Goal: Contribute content: Add original content to the website for others to see

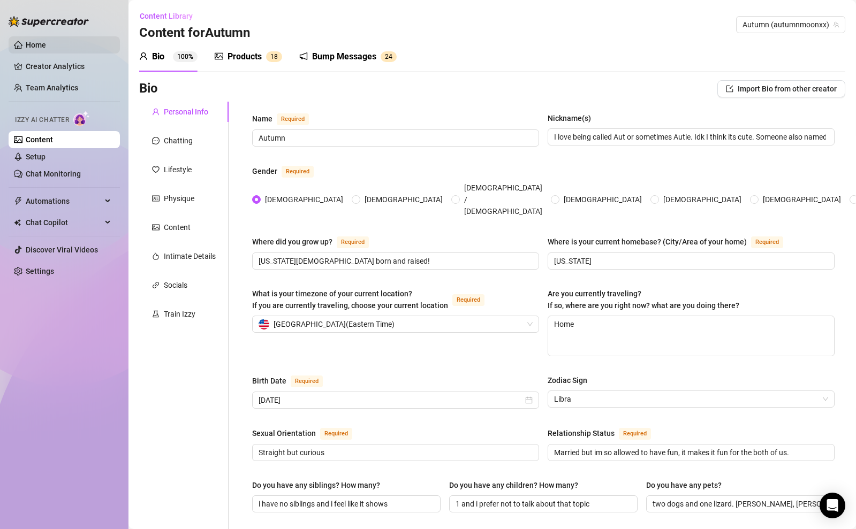
click at [32, 49] on link "Home" at bounding box center [36, 45] width 20 height 9
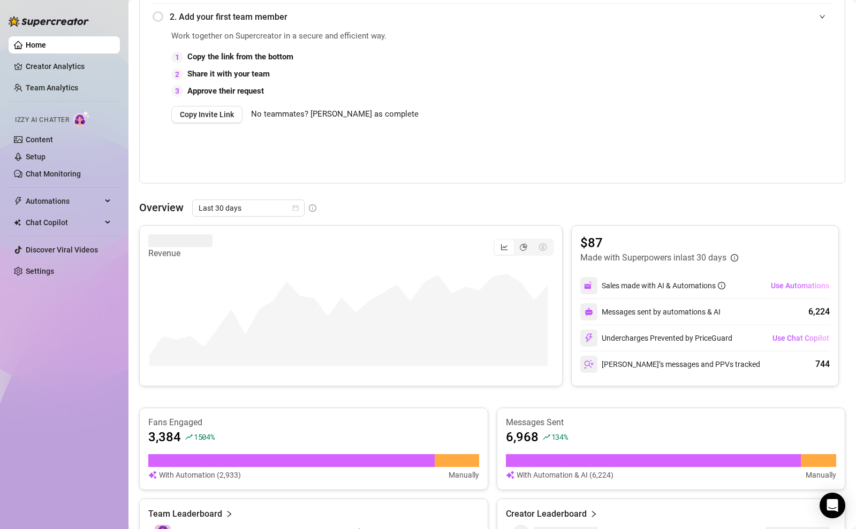
scroll to position [335, 0]
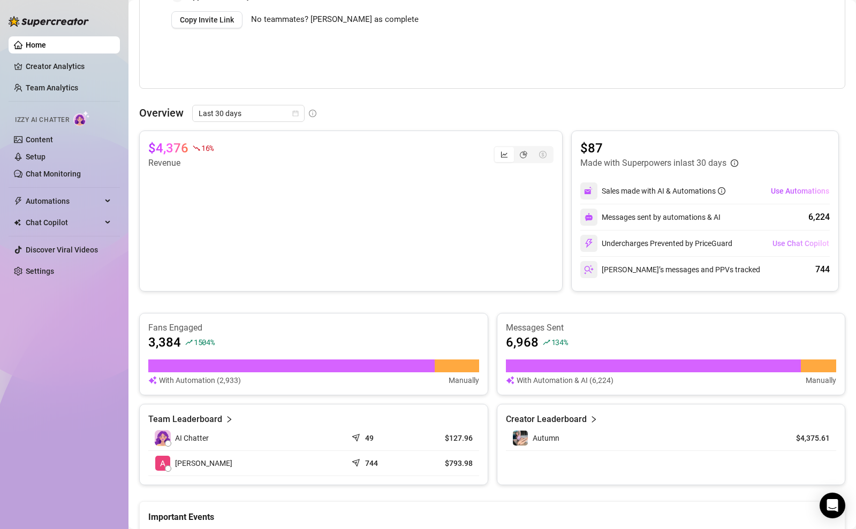
click at [811, 246] on span "Use Chat Copilot" at bounding box center [800, 243] width 57 height 9
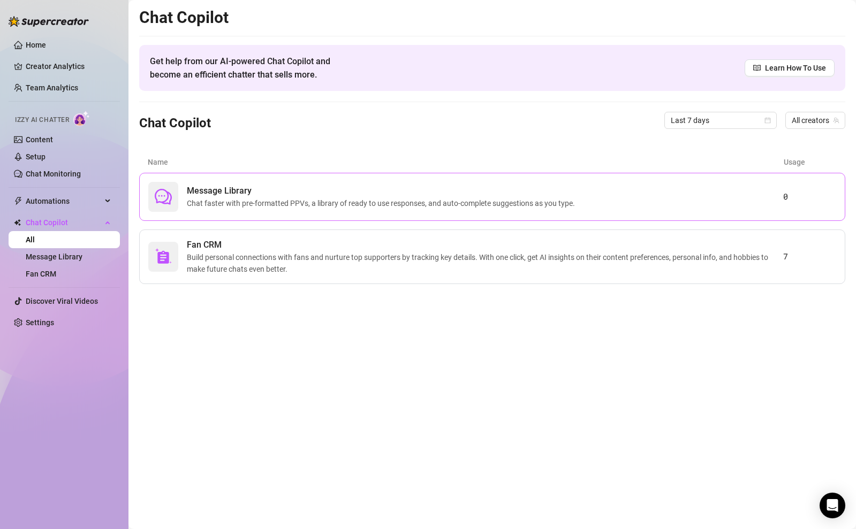
click at [655, 177] on div "Message Library Chat faster with pre-formatted PPVs, a library of ready to use …" at bounding box center [492, 197] width 706 height 48
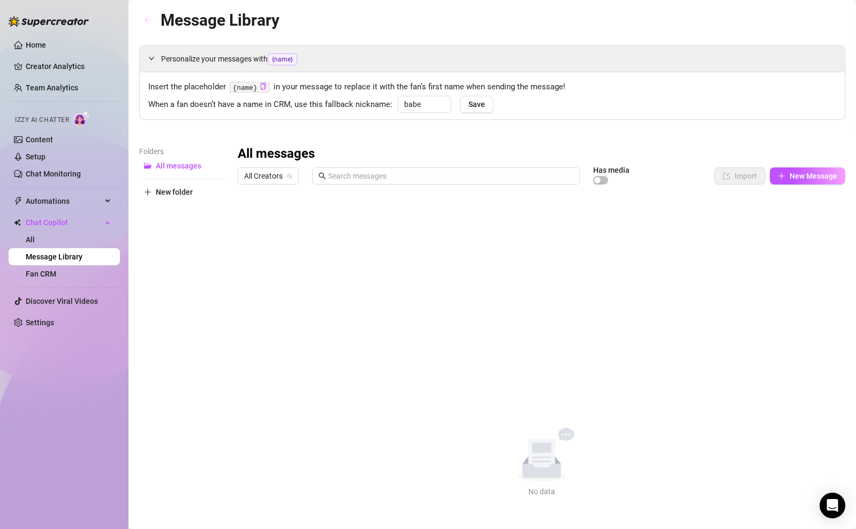
click at [146, 15] on button "button" at bounding box center [147, 20] width 17 height 17
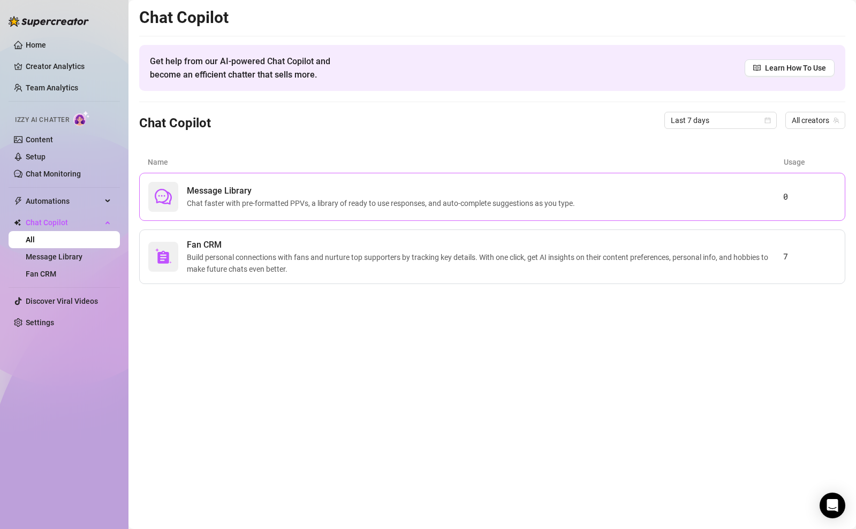
click at [361, 177] on div "Message Library Chat faster with pre-formatted PPVs, a library of ready to use …" at bounding box center [492, 197] width 706 height 48
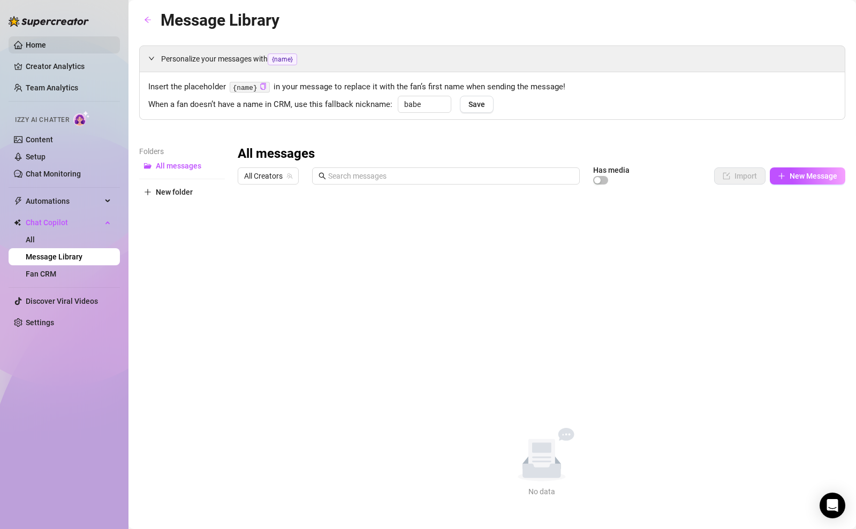
click at [46, 47] on link "Home" at bounding box center [36, 45] width 20 height 9
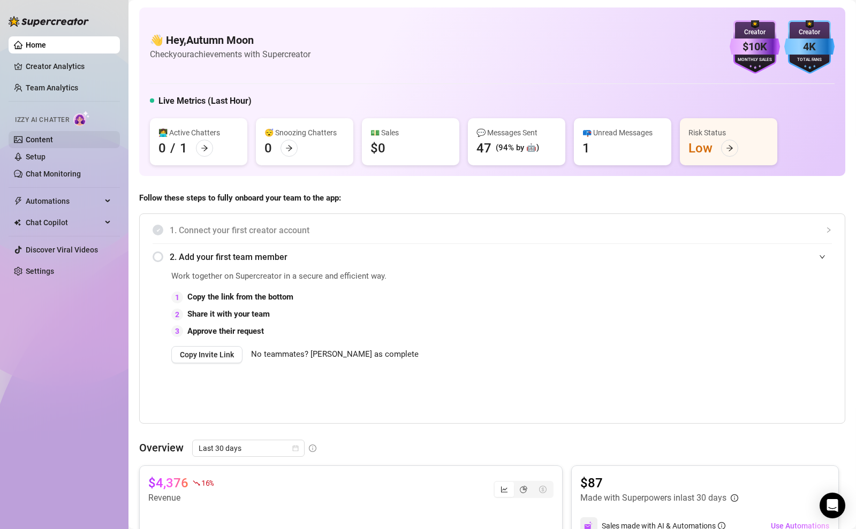
click at [53, 144] on link "Content" at bounding box center [39, 139] width 27 height 9
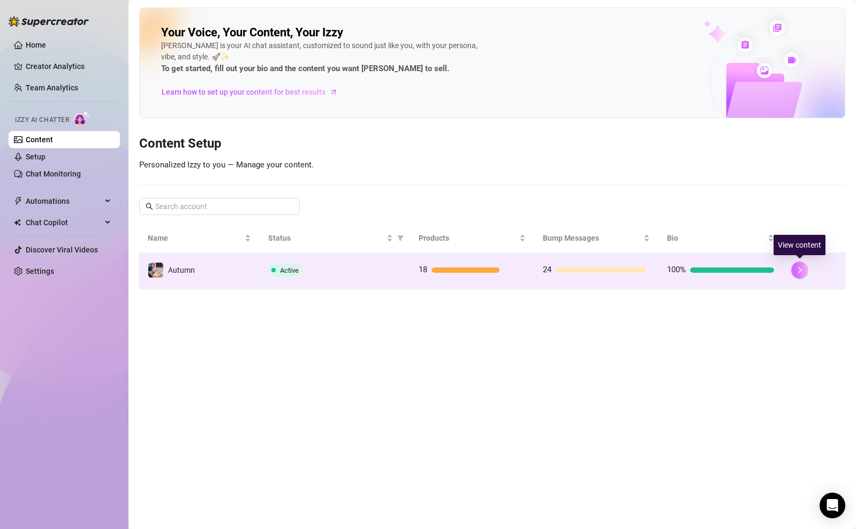
click at [793, 271] on button "button" at bounding box center [799, 270] width 17 height 17
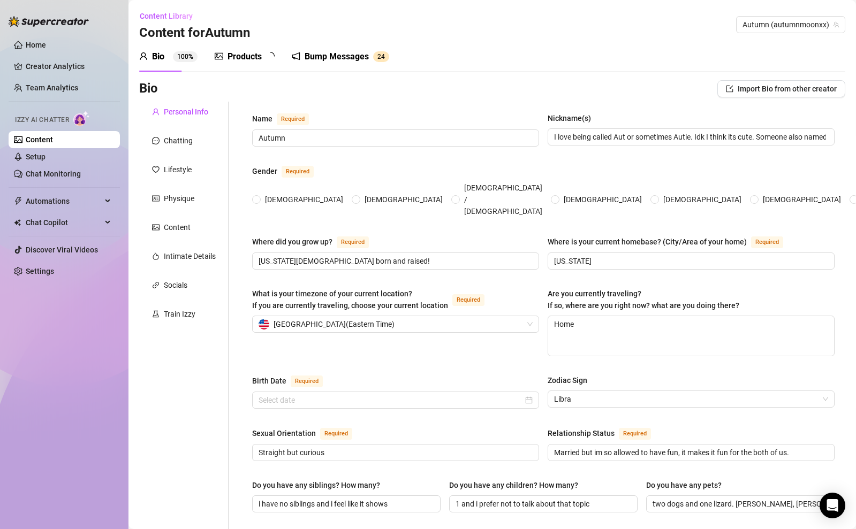
radio input "true"
type input "[DATE]"
click at [281, 58] on sup "1 8" at bounding box center [274, 56] width 16 height 11
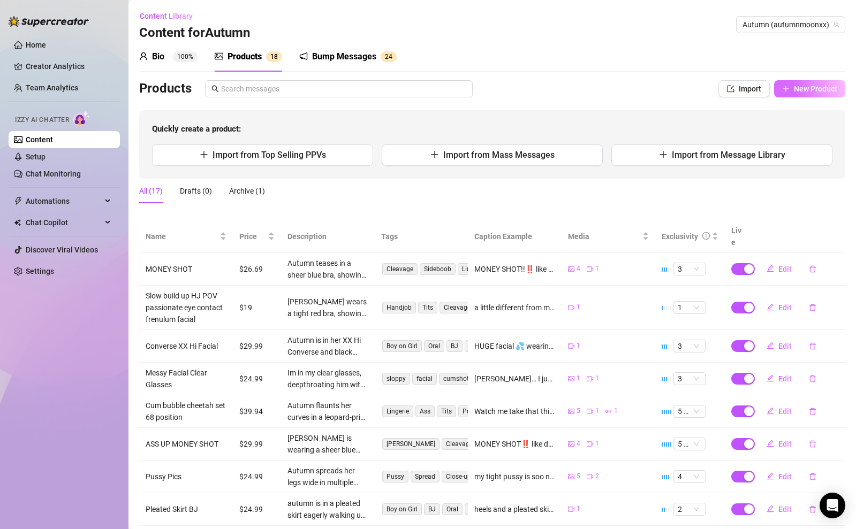
click at [800, 95] on button "New Product" at bounding box center [809, 88] width 71 height 17
type textarea "Type your message here..."
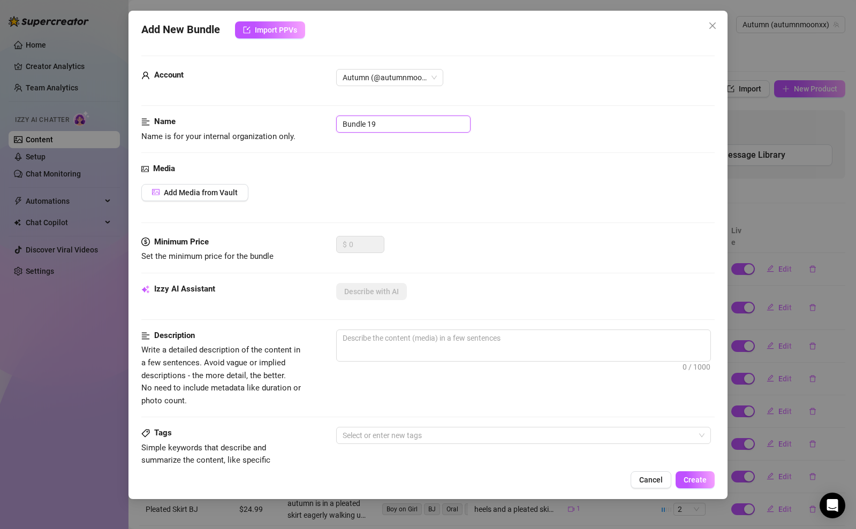
drag, startPoint x: 420, startPoint y: 124, endPoint x: 229, endPoint y: 81, distance: 195.3
click at [256, 87] on form "Account Autumn (@autumnmoonxx) Name Name is for your internal organization only…" at bounding box center [427, 429] width 573 height 746
type input "Black tanktop facial"
click at [423, 200] on div "Add Media from Vault" at bounding box center [427, 192] width 573 height 17
click at [223, 197] on button "Add Media from Vault" at bounding box center [194, 192] width 107 height 17
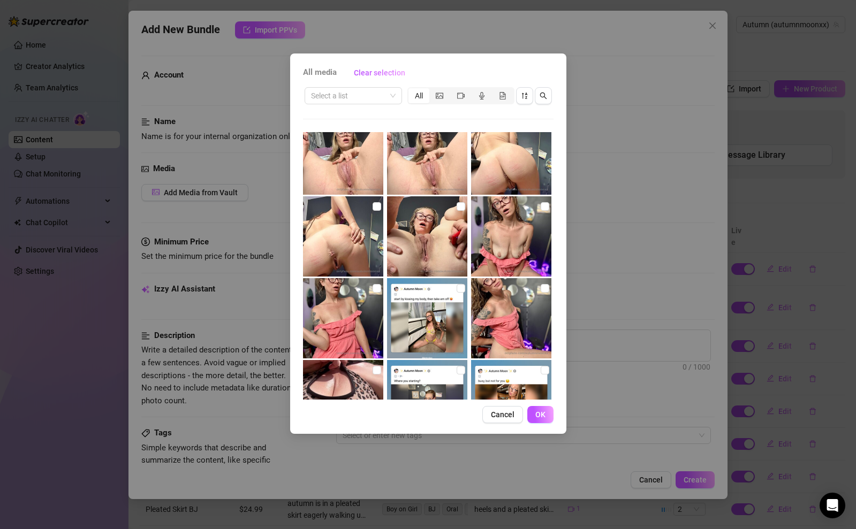
scroll to position [102, 0]
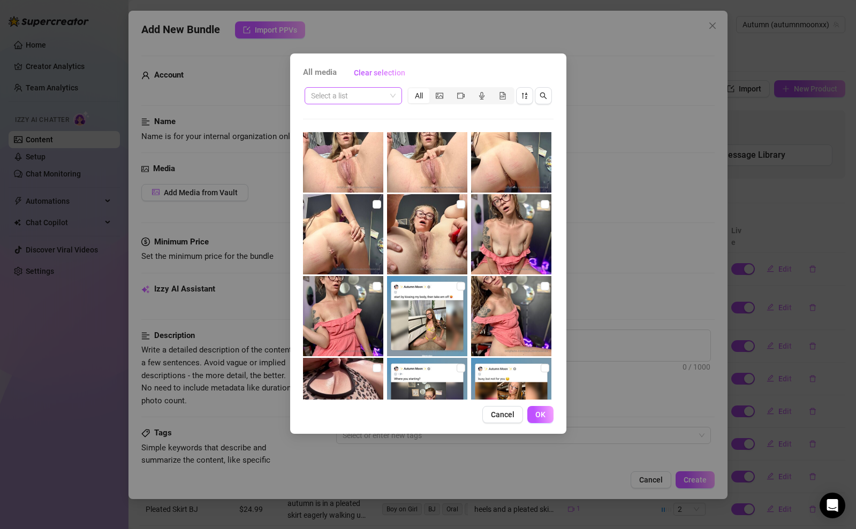
click at [373, 101] on input "search" at bounding box center [348, 96] width 75 height 16
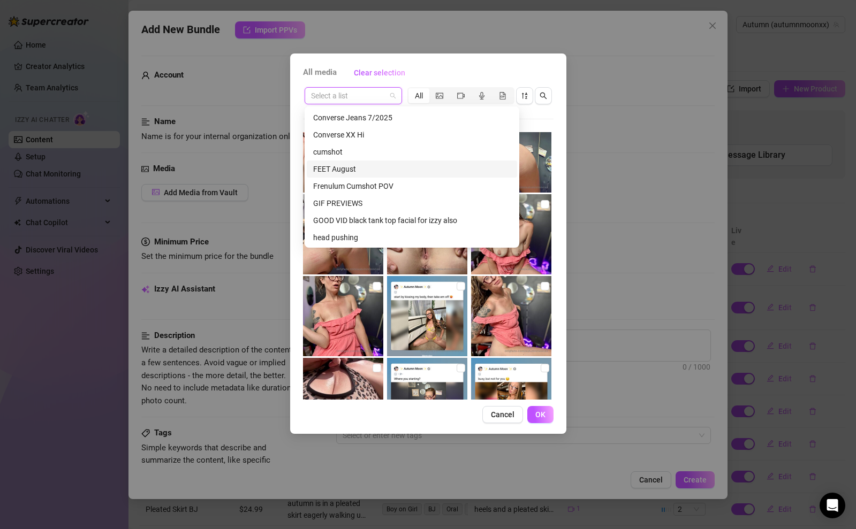
scroll to position [258, 0]
click at [350, 215] on div "GOOD VID black tank top facial for izzy also" at bounding box center [411, 219] width 197 height 12
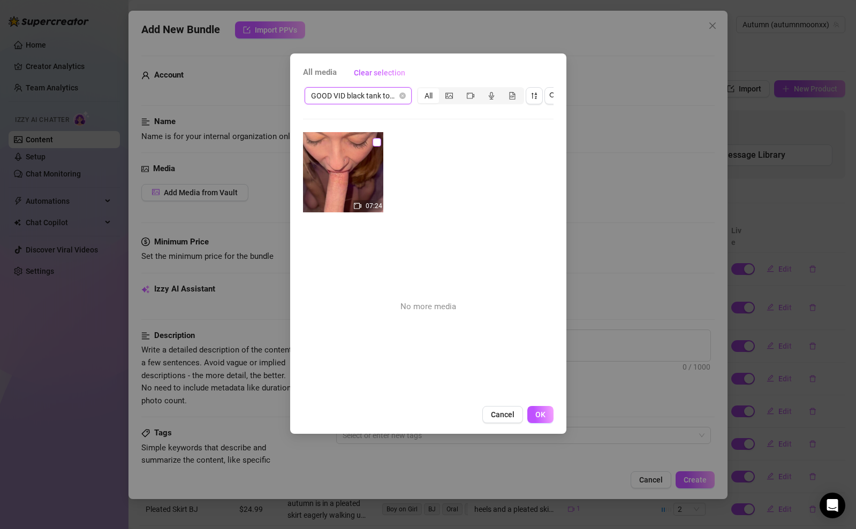
click at [377, 141] on input "checkbox" at bounding box center [376, 142] width 9 height 9
checkbox input "true"
click at [532, 419] on button "OK" at bounding box center [540, 414] width 26 height 17
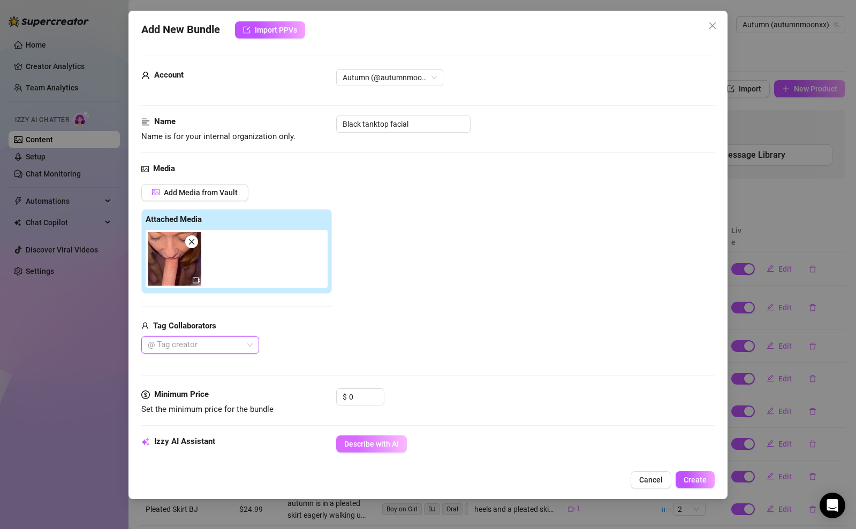
click at [392, 436] on button "Describe with AI" at bounding box center [371, 444] width 71 height 17
click at [229, 347] on div at bounding box center [194, 345] width 102 height 15
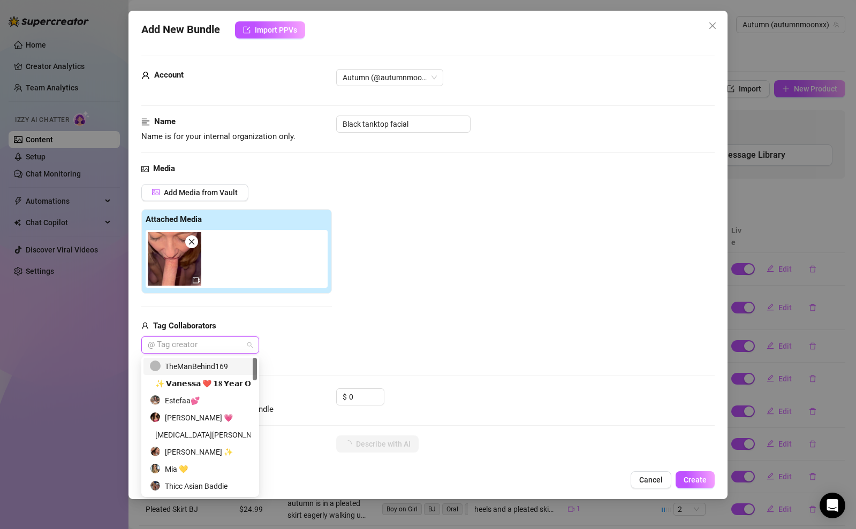
click at [218, 363] on div "TheManBehind169" at bounding box center [200, 367] width 101 height 12
click at [432, 321] on div "Add Media from Vault Attached Media Tag Collaborators TheManBehind169" at bounding box center [427, 269] width 573 height 170
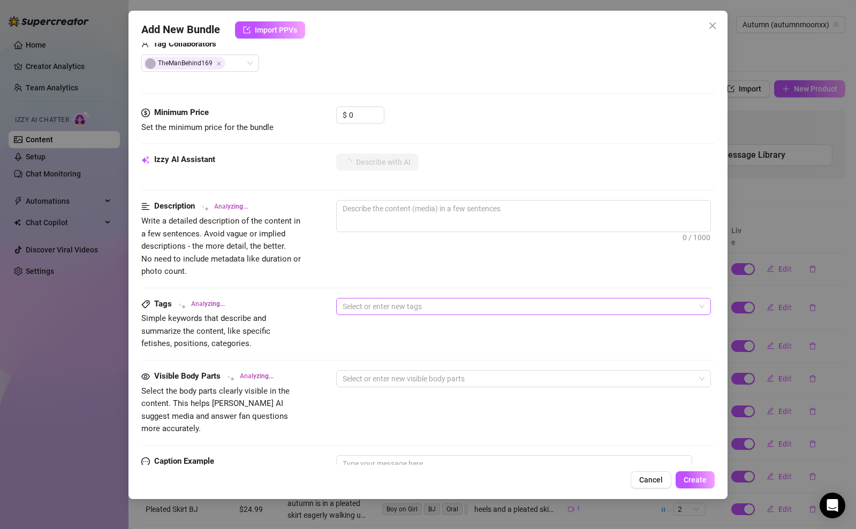
scroll to position [485, 0]
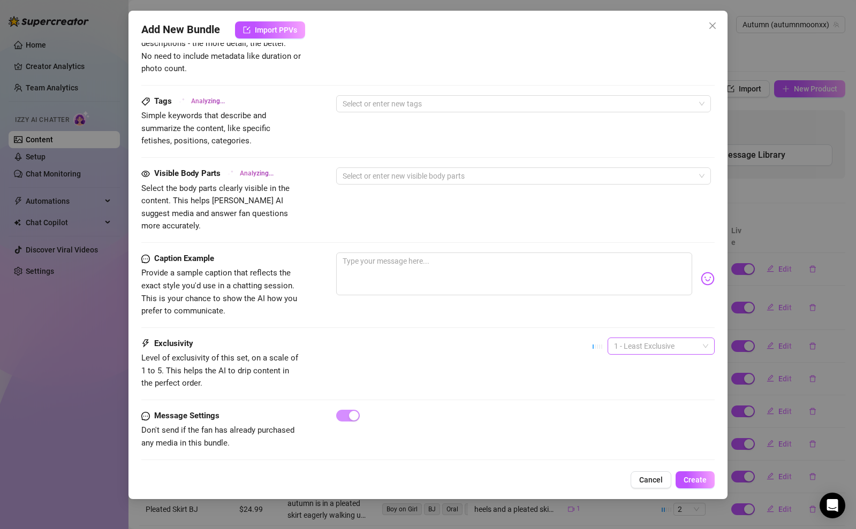
click at [632, 338] on span "1 - Least Exclusive" at bounding box center [661, 346] width 94 height 16
click at [623, 368] on div "2" at bounding box center [653, 372] width 90 height 12
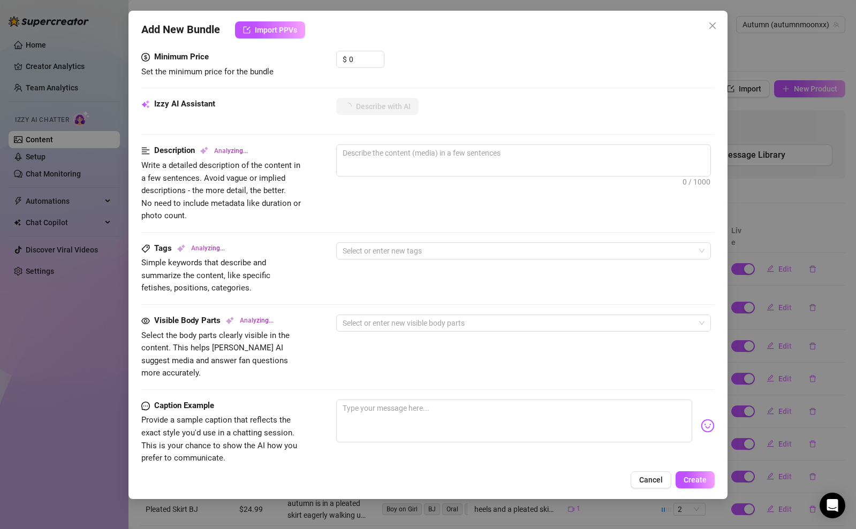
scroll to position [124, 0]
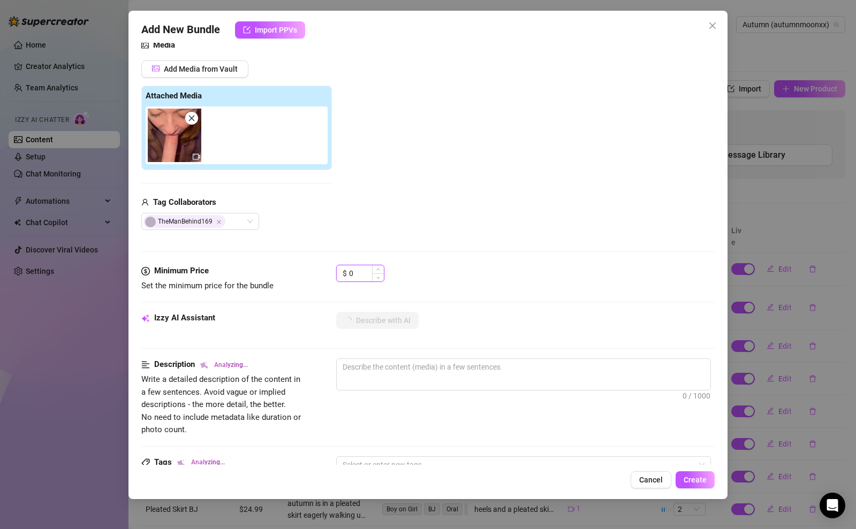
click at [369, 276] on input "0" at bounding box center [366, 273] width 35 height 16
click at [369, 275] on input "0" at bounding box center [366, 273] width 35 height 16
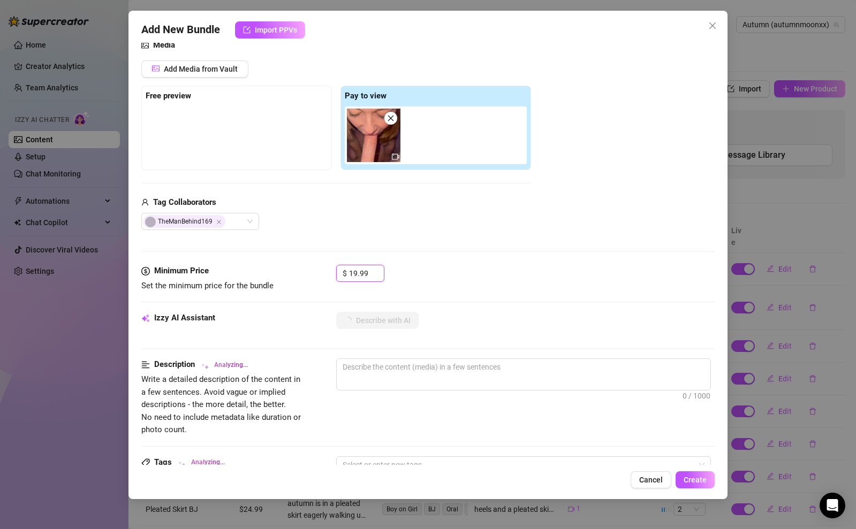
type input "19.99"
click at [465, 270] on div "$ 19.99" at bounding box center [525, 278] width 378 height 27
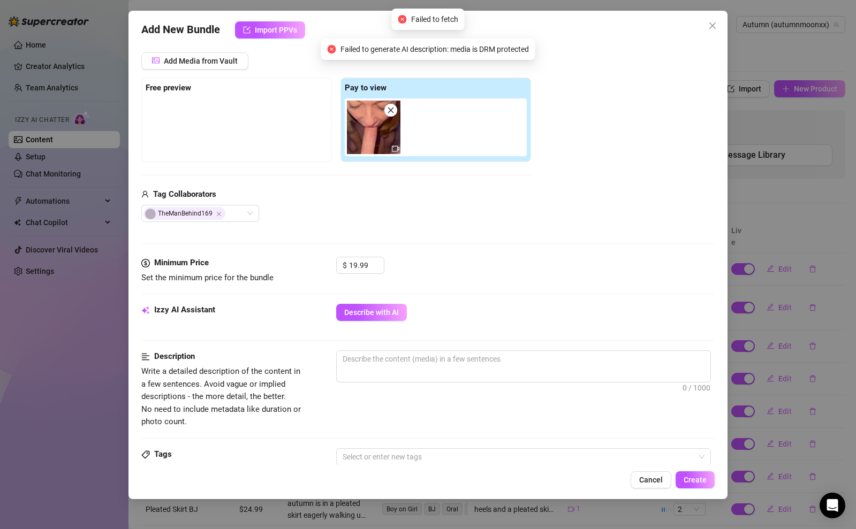
scroll to position [184, 0]
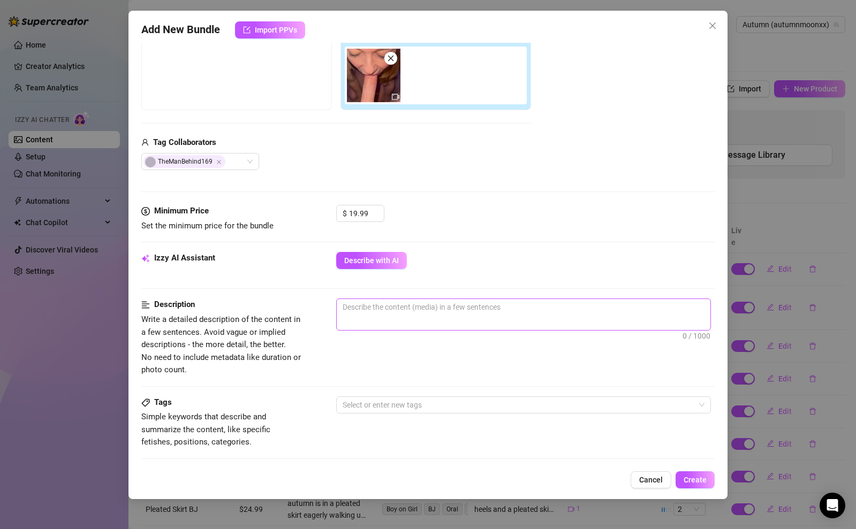
click at [496, 317] on span "0 / 1000" at bounding box center [523, 315] width 375 height 32
click at [496, 313] on textarea at bounding box center [524, 307] width 374 height 16
type textarea "I"
type textarea "In"
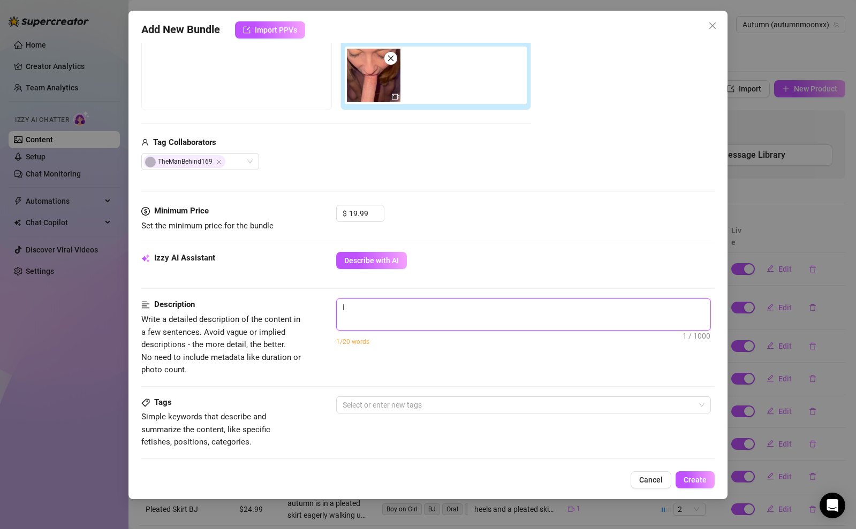
type textarea "In"
type textarea "In m"
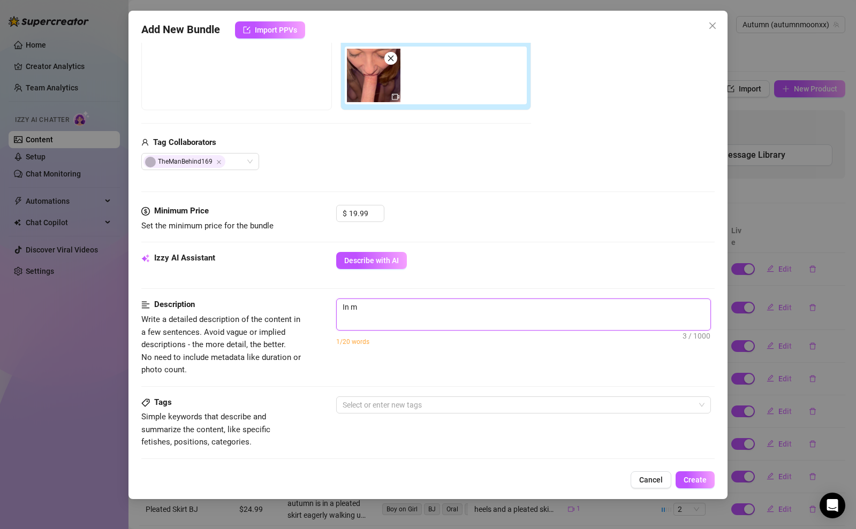
type textarea "In my"
type textarea "In my b"
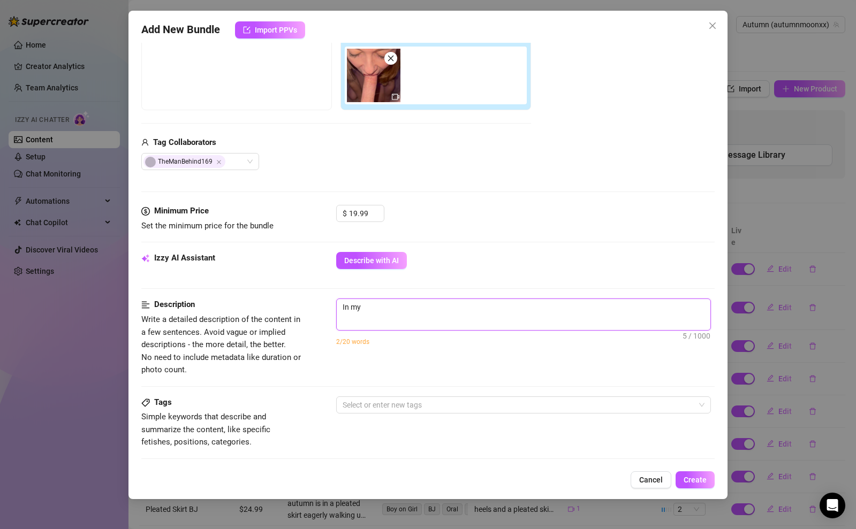
type textarea "In my b"
type textarea "In my bl"
type textarea "In my bla"
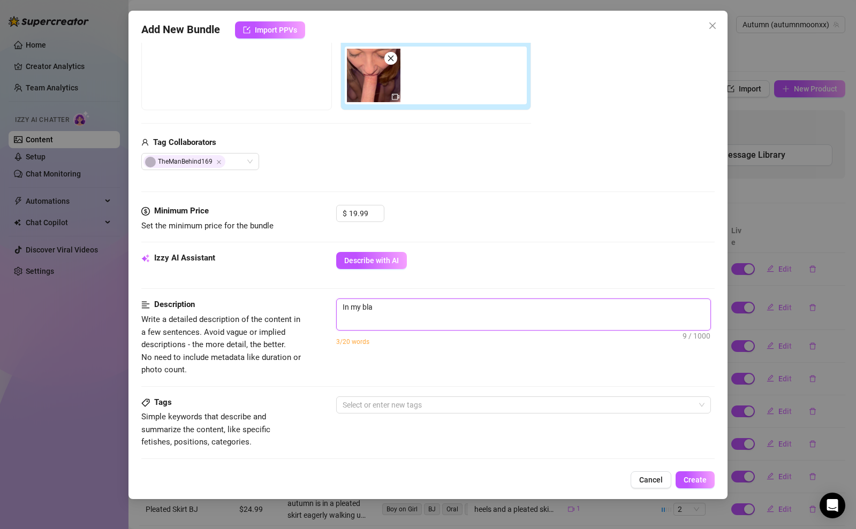
type textarea "In my blac"
type textarea "In my black"
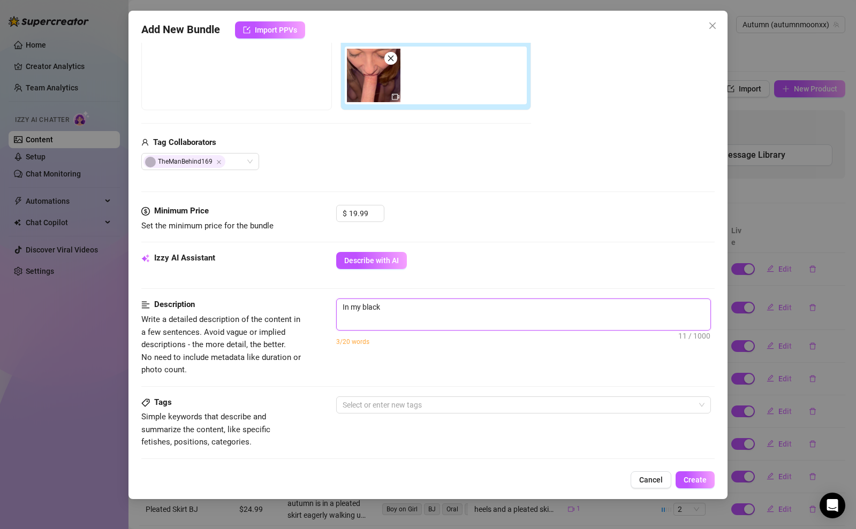
type textarea "In my black"
type textarea "In my black t"
type textarea "In my black ta"
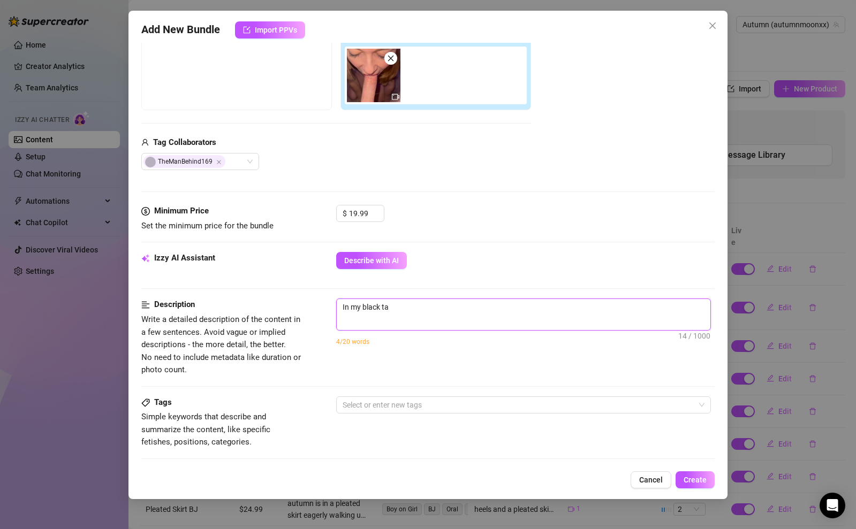
type textarea "In my black tan"
type textarea "In my black tank"
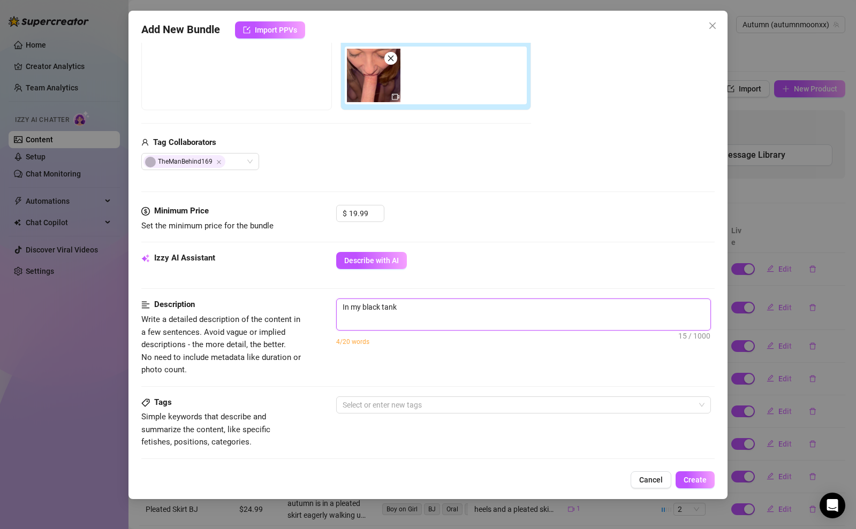
type textarea "In my black tank"
type textarea "In my black tank t"
type textarea "In my black tank to"
type textarea "In my black tank top"
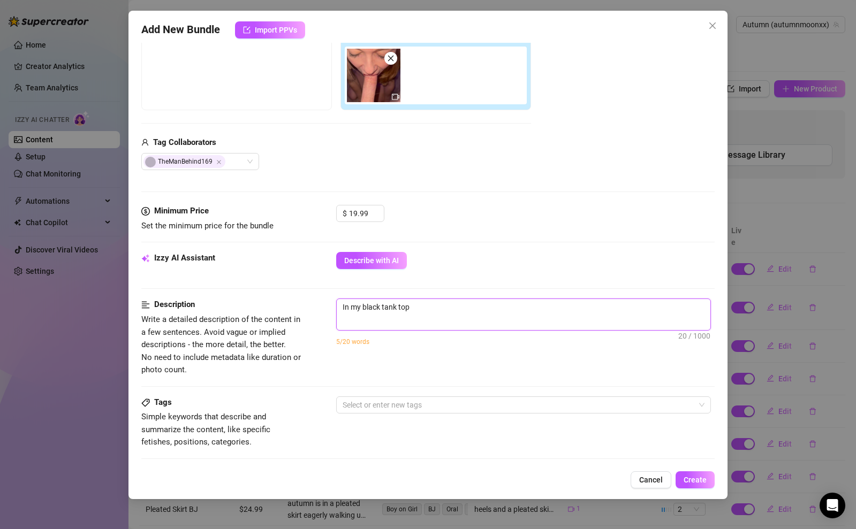
type textarea "In my black tank top"
type textarea "In my black tank top a"
type textarea "In my black tank top an"
type textarea "In my black tank top and"
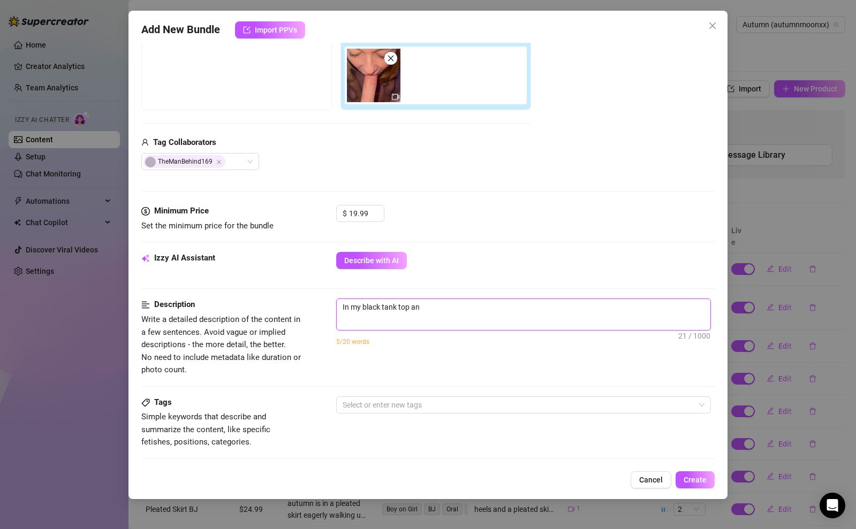
type textarea "In my black tank top and"
type textarea "In my black tank top and t"
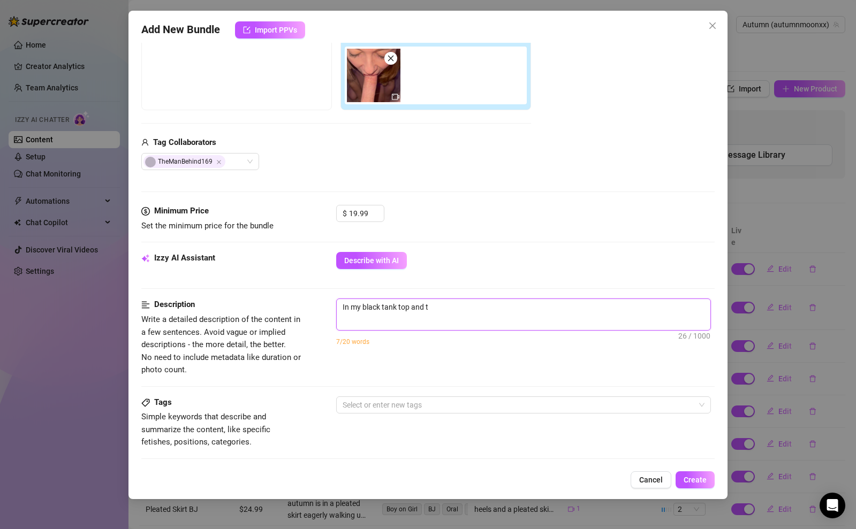
type textarea "In my black tank top and th"
type textarea "In my black tank top and tho"
type textarea "In my black tank top and thon"
type textarea "In my black tank top and thong"
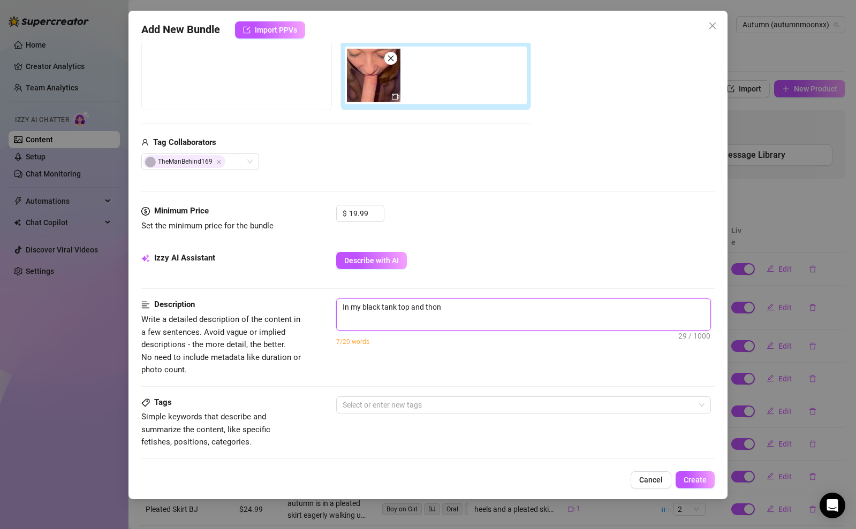
type textarea "In my black tank top and thong"
type textarea "In my black tank top and thong,"
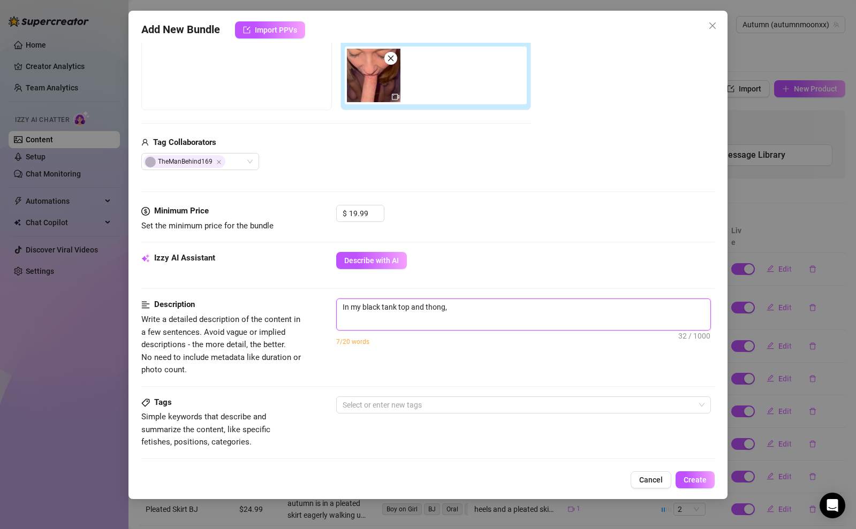
type textarea "In my black tank top and thong, i"
type textarea "In my black tank top and thong, i d"
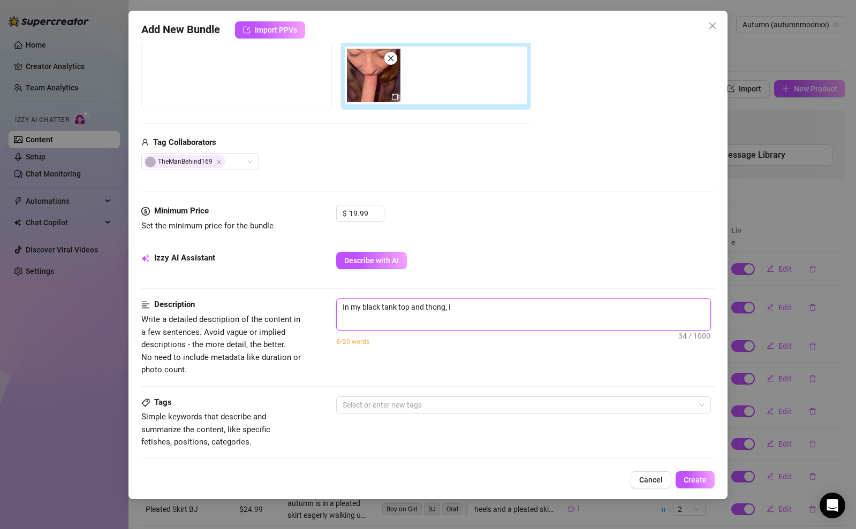
type textarea "In my black tank top and thong, i d"
type textarea "In my black tank top and thong, i de"
type textarea "In my black tank top and thong, i dee"
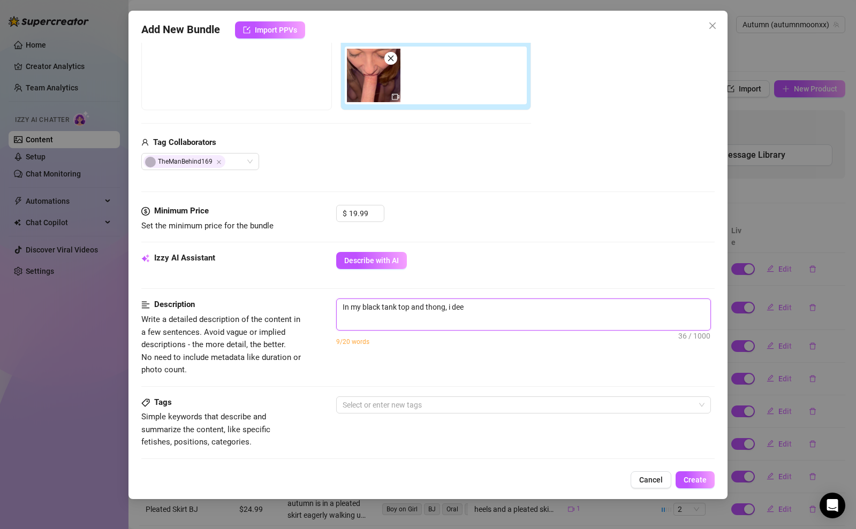
type textarea "In my black tank top and thong, i deep"
type textarea "In my black tank top and thong, i deept"
type textarea "In my black tank top and thong, i deepth"
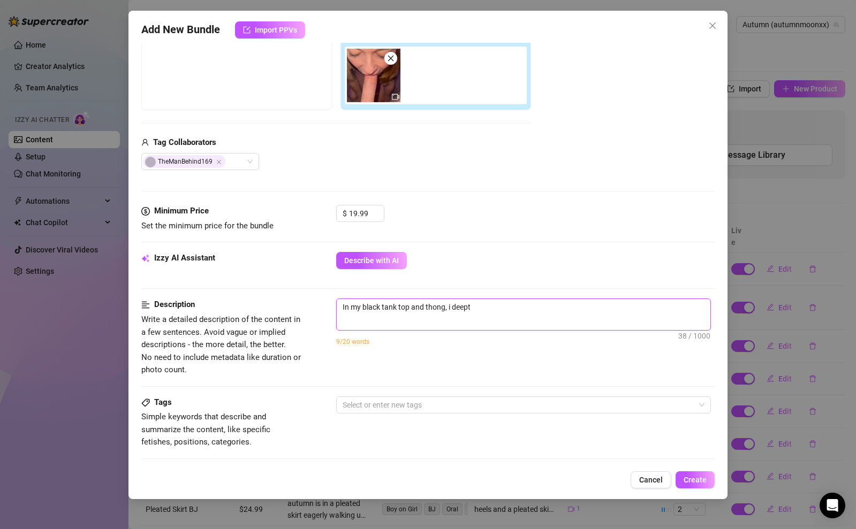
type textarea "In my black tank top and thong, i deepth"
type textarea "In my black tank top and thong, i deepthr"
type textarea "In my black tank top and thong, i deepthro"
type textarea "In my black tank top and thong, i deepthroa"
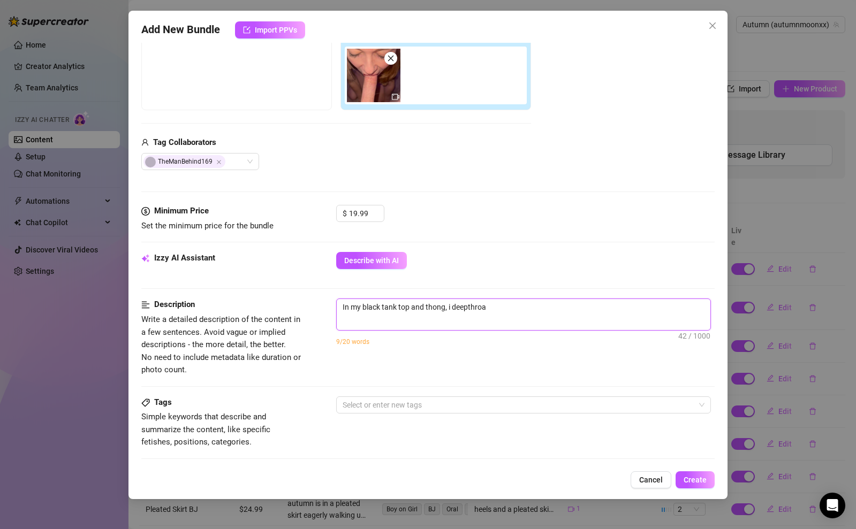
type textarea "In my black tank top and thong, i deepthroat"
type textarea "In my black tank top and thong, i deepthroat o"
type textarea "In my black tank top and thong, i deepthroat on"
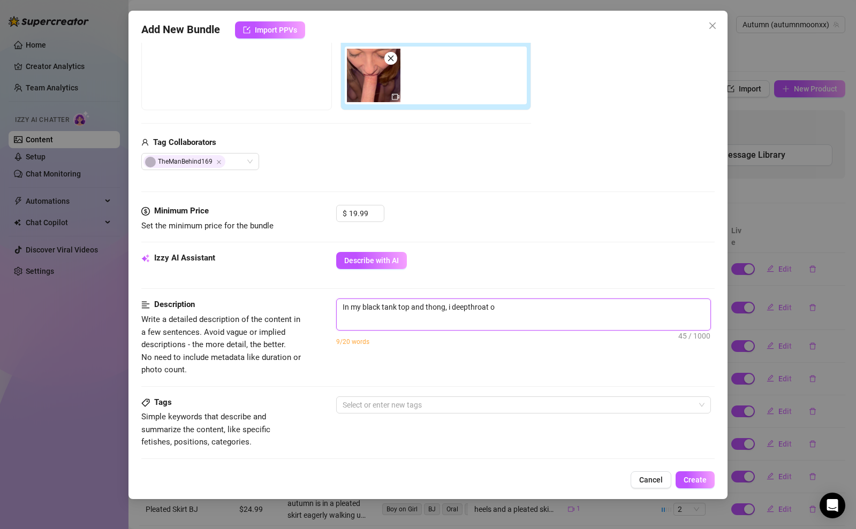
type textarea "In my black tank top and thong, i deepthroat on"
type textarea "In my black tank top and thong, i deepthroat on m"
type textarea "In my black tank top and thong, i deepthroat on my"
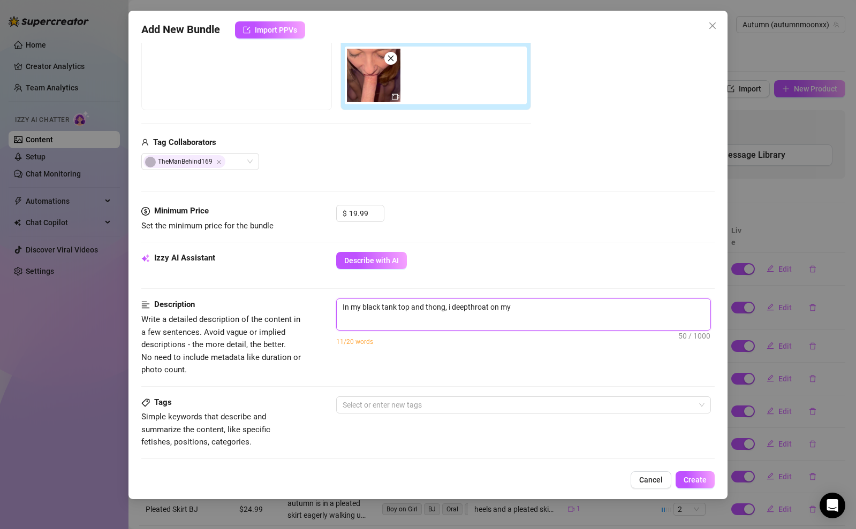
type textarea "In my black tank top and thong, i deepthroat on my"
type textarea "In my black tank top and thong, i deepthroat on my h"
type textarea "In my black tank top and thong, i deepthroat on my ha"
type textarea "In my black tank top and thong, i deepthroat on my han"
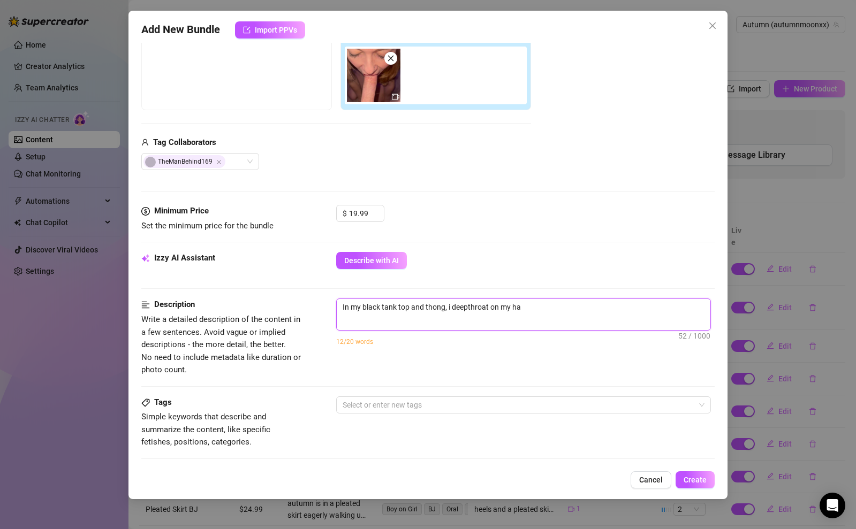
type textarea "In my black tank top and thong, i deepthroat on my han"
type textarea "In my black tank top and thong, i deepthroat on my hand"
type textarea "In my black tank top and thong, i deepthroat on my hands"
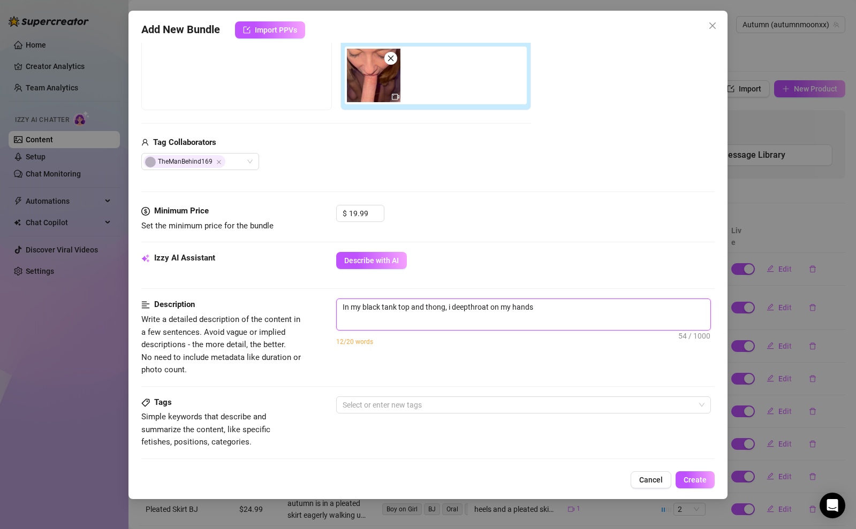
type textarea "In my black tank top and thong, i deepthroat on my hands"
type textarea "In my black tank top and thong, i deepthroat on my hands a"
type textarea "In my black tank top and thong, i deepthroat on my hands an"
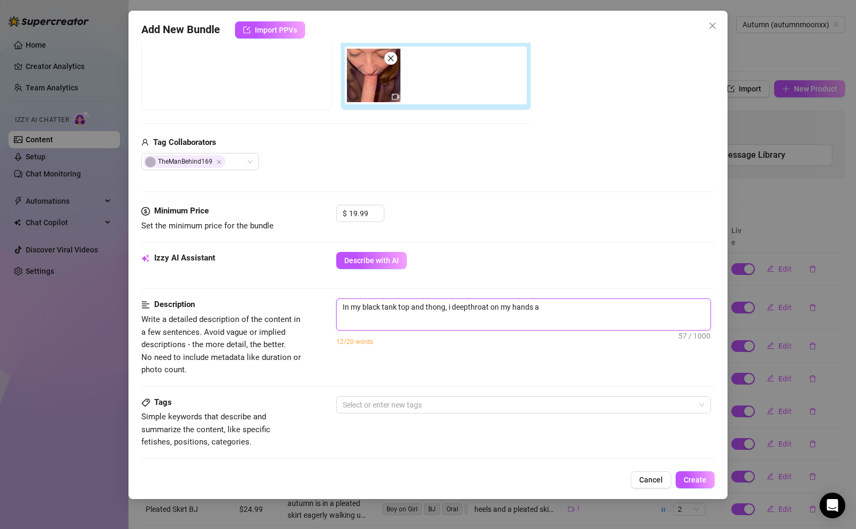
type textarea "In my black tank top and thong, i deepthroat on my hands an"
type textarea "In my black tank top and thong, i deepthroat on my hands and"
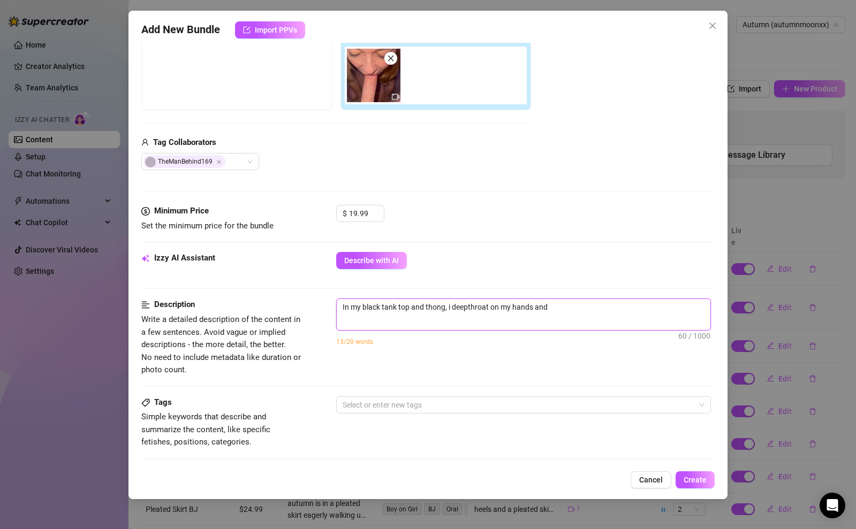
type textarea "In my black tank top and thong, i deepthroat on my hands and n"
type textarea "In my black tank top and thong, i deepthroat on my hands and ne"
type textarea "In my black tank top and thong, i deepthroat on my hands and n"
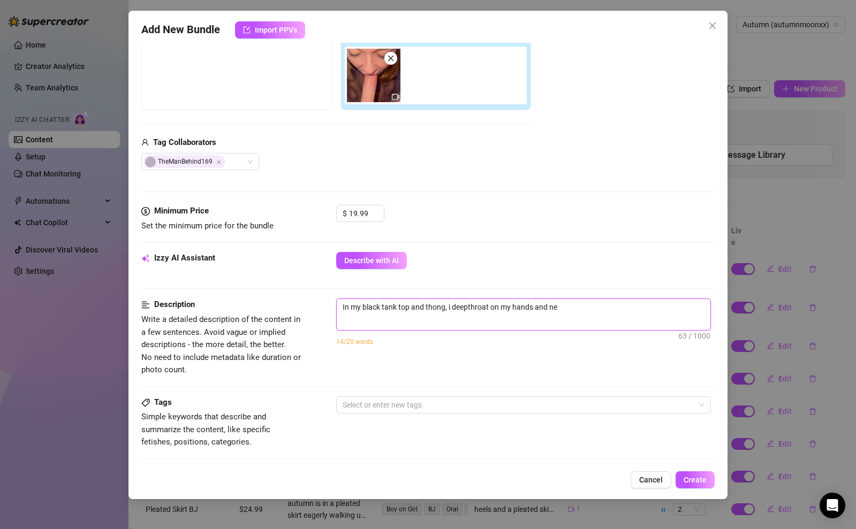
type textarea "In my black tank top and thong, i deepthroat on my hands and n"
type textarea "In my black tank top and thong, i deepthroat on my hands and"
type textarea "In my black tank top and thong, i deepthroat on my hands and k"
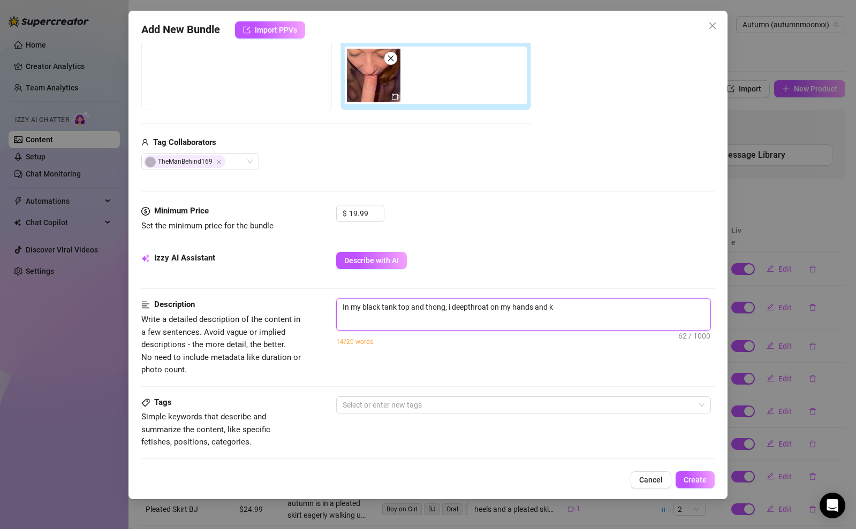
type textarea "In my black tank top and thong, i deepthroat on my hands and kn"
type textarea "In my black tank top and thong, i deepthroat on my hands and kne"
type textarea "In my black tank top and thong, i deepthroat on my hands and knee"
type textarea "In my black tank top and thong, i deepthroat on my hands and knees"
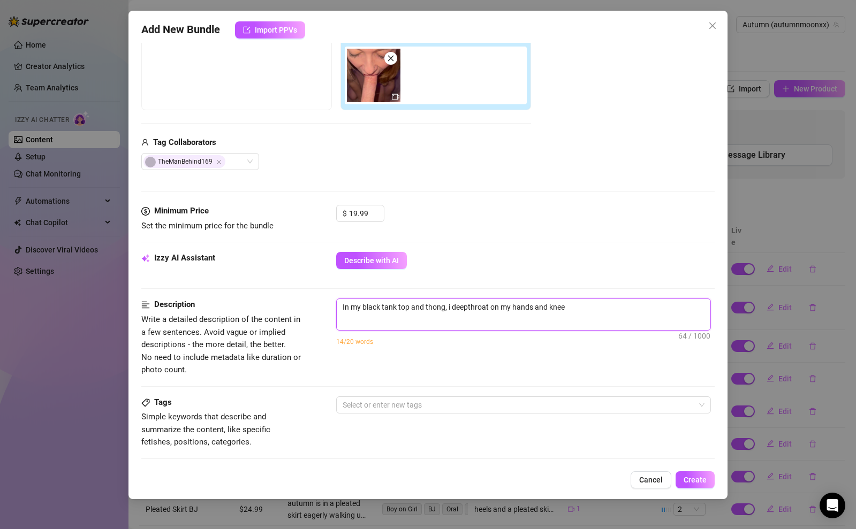
type textarea "In my black tank top and thong, i deepthroat on my hands and knees"
type textarea "In my black tank top and thong, i deepthroat on my hands and knees."
type textarea "In my black tank top and thong, i deepthroat on my hands and knees. A"
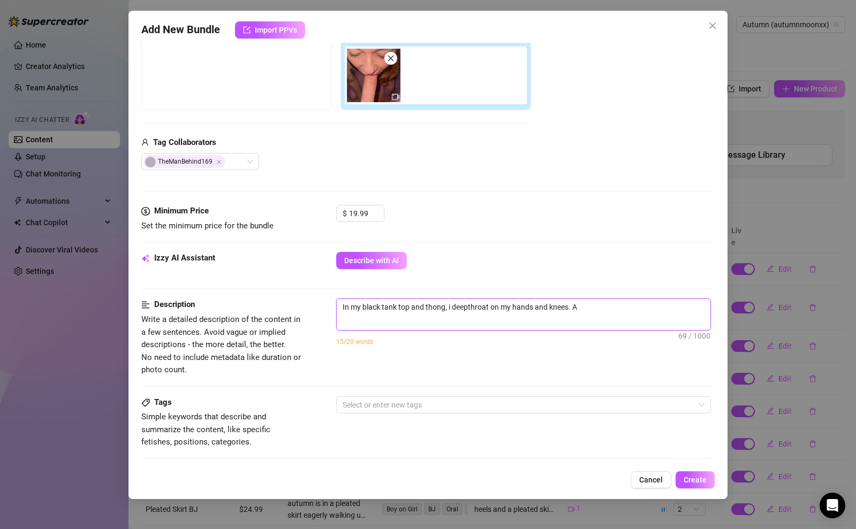
type textarea "In my black tank top and thong, i deepthroat on my hands and knees. Al"
type textarea "In my black tank top and thong, i deepthroat on my hands and knees. All"
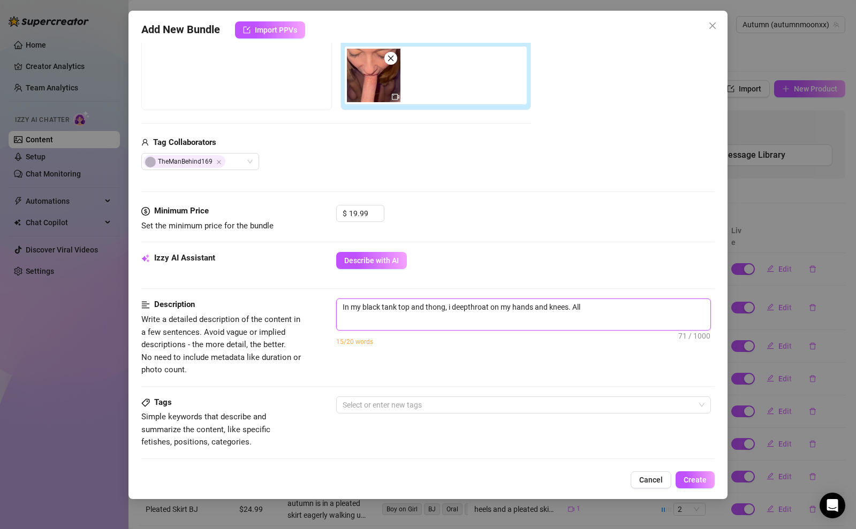
type textarea "In my black tank top and thong, i deepthroat on my hands and knees. All"
type textarea "In my black tank top and thong, i deepthroat on my hands and knees. All t"
type textarea "In my black tank top and thong, i deepthroat on my hands and knees. All th"
type textarea "In my black tank top and thong, i deepthroat on my hands and knees. All the"
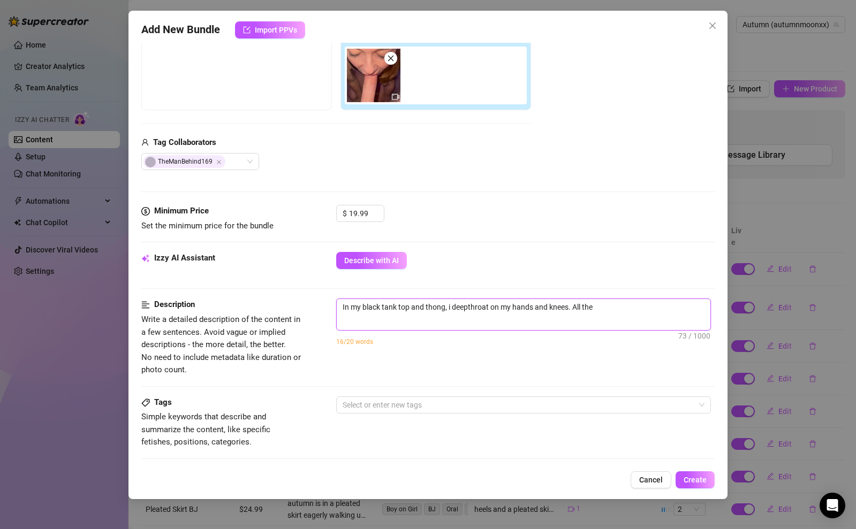
type textarea "In my black tank top and thong, i deepthroat on my hands and knees. All the"
type textarea "In my black tank top and thong, i deepthroat on my hands and knees. All the w"
type textarea "In my black tank top and thong, i deepthroat on my hands and knees. All the wa"
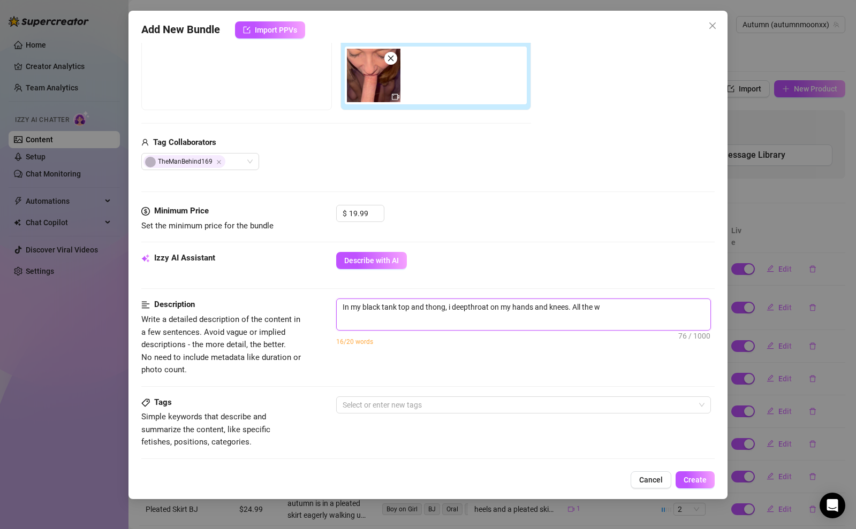
type textarea "In my black tank top and thong, i deepthroat on my hands and knees. All the wa"
type textarea "In my black tank top and thong, i deepthroat on my hands and knees. All the way"
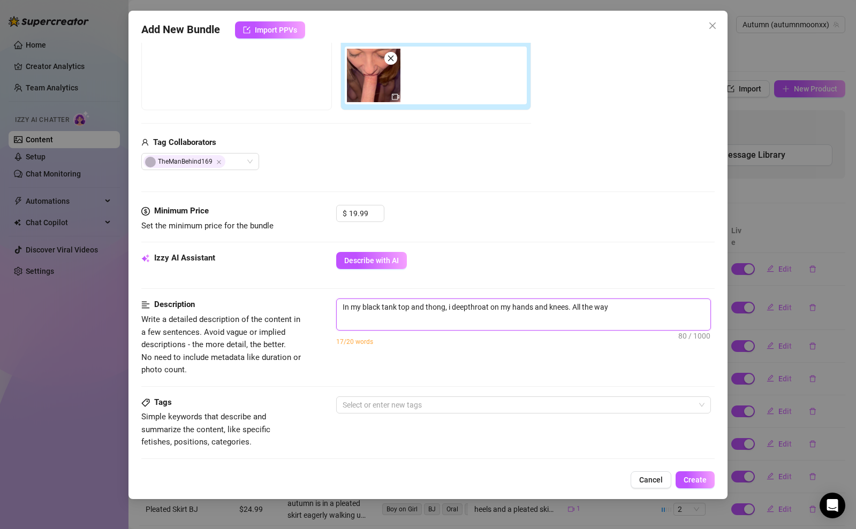
type textarea "In my black tank top and thong, i deepthroat on my hands and knees. All the way…"
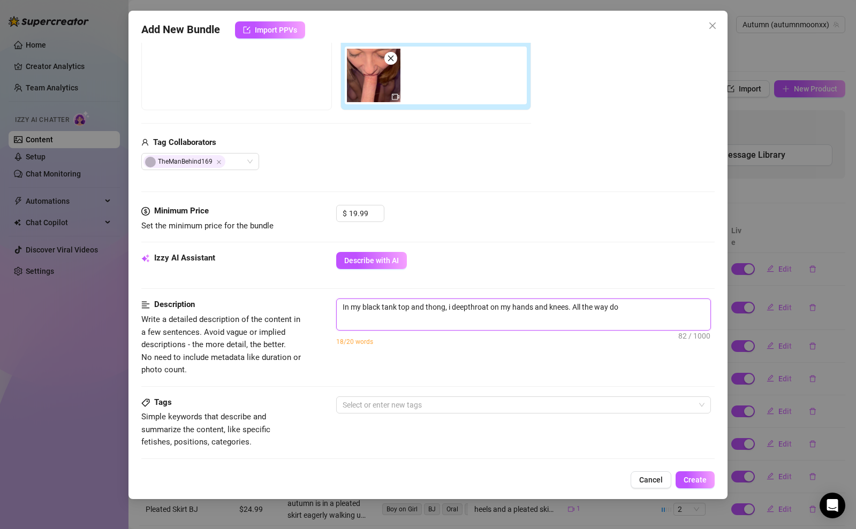
type textarea "In my black tank top and thong, i deepthroat on my hands and knees. All the way…"
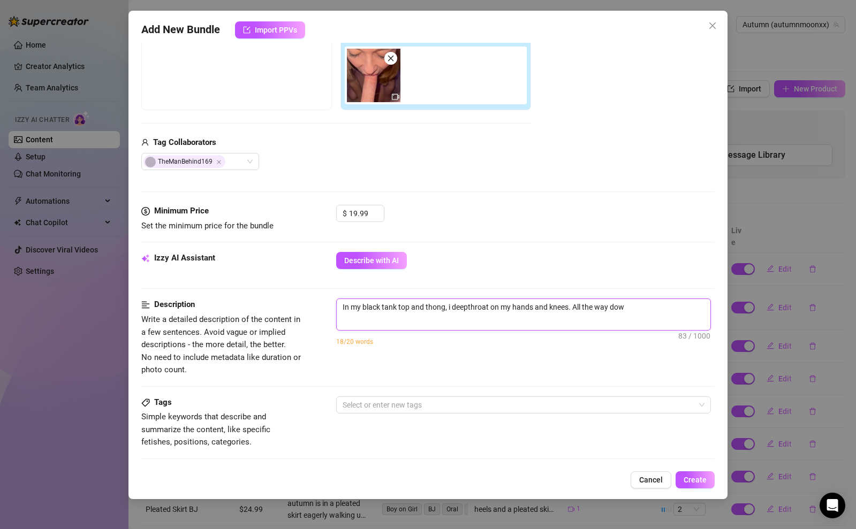
type textarea "In my black tank top and thong, i deepthroat on my hands and knees. All the way…"
type textarea "In my black tank top and thong, i deepthroat on my hands and knees. All the way"
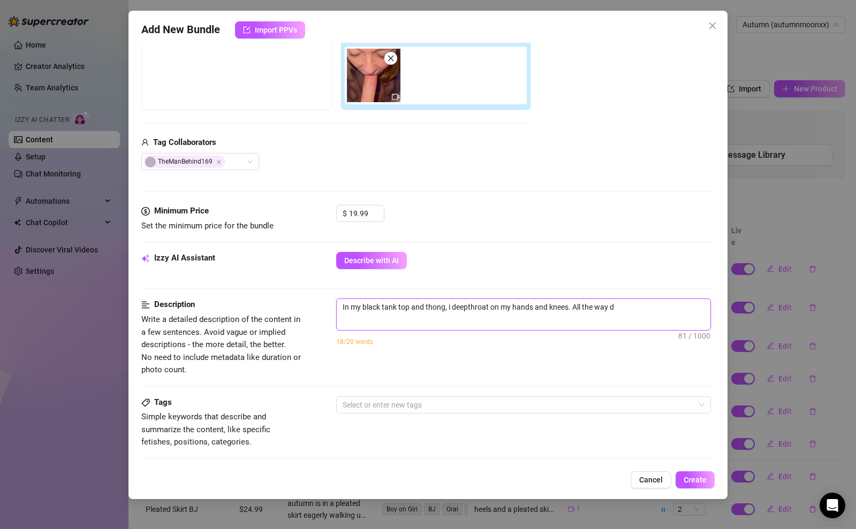
type textarea "In my black tank top and thong, i deepthroat on my hands and knees. All the way"
type textarea "In my black tank top and thong, i deepthroat on my hands and knees. All the way…"
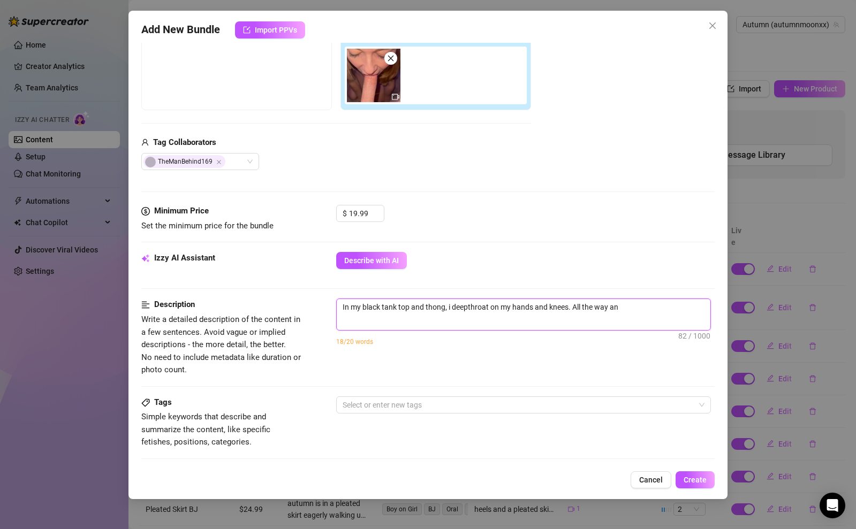
type textarea "In my black tank top and thong, i deepthroat on my hands and knees. All the way…"
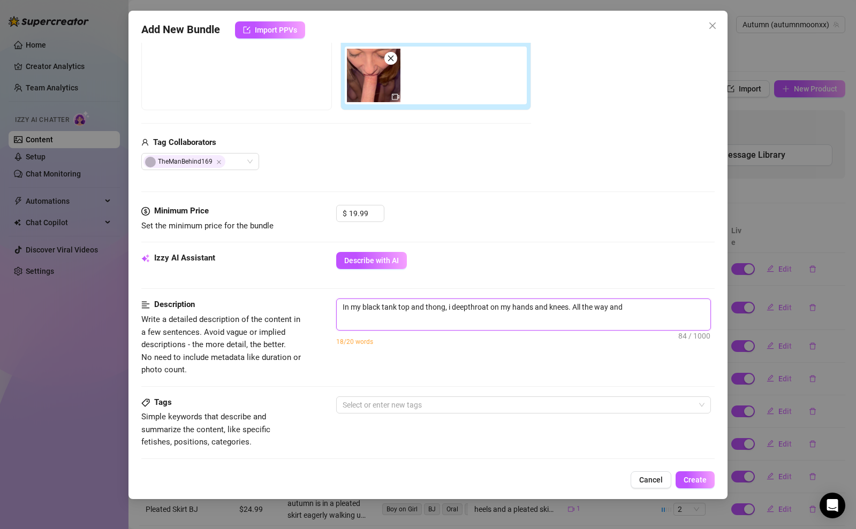
type textarea "In my black tank top and thong, i deepthroat on my hands and knees. All the way…"
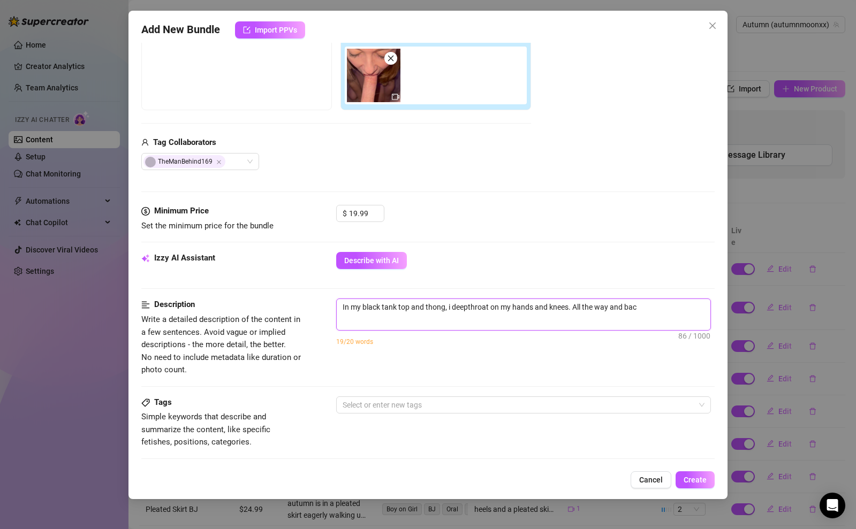
type textarea "In my black tank top and thong, i deepthroat on my hands and knees. All the way…"
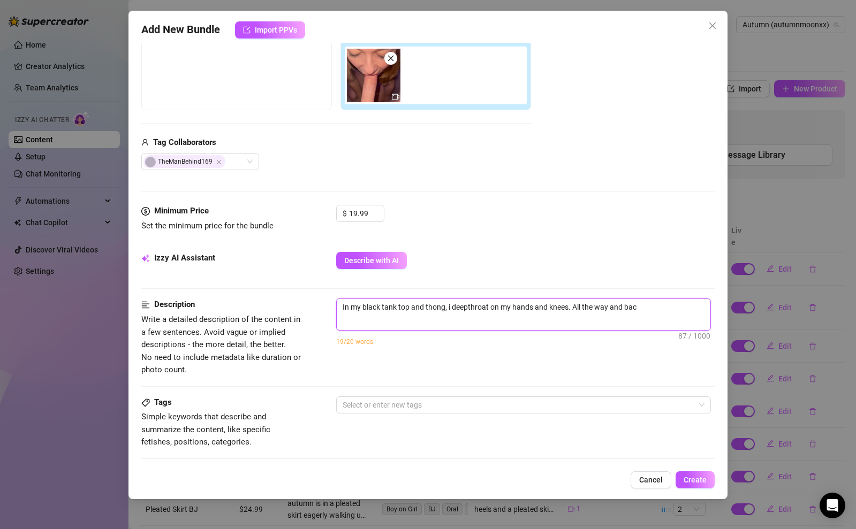
type textarea "In my black tank top and thong, i deepthroat on my hands and knees. All the way…"
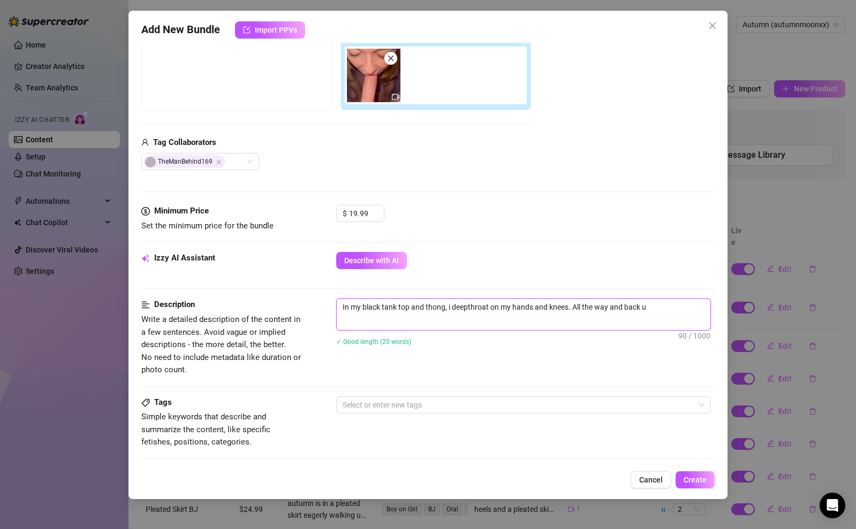
type textarea "In my black tank top and thong, i deepthroat on my hands and knees. All the way…"
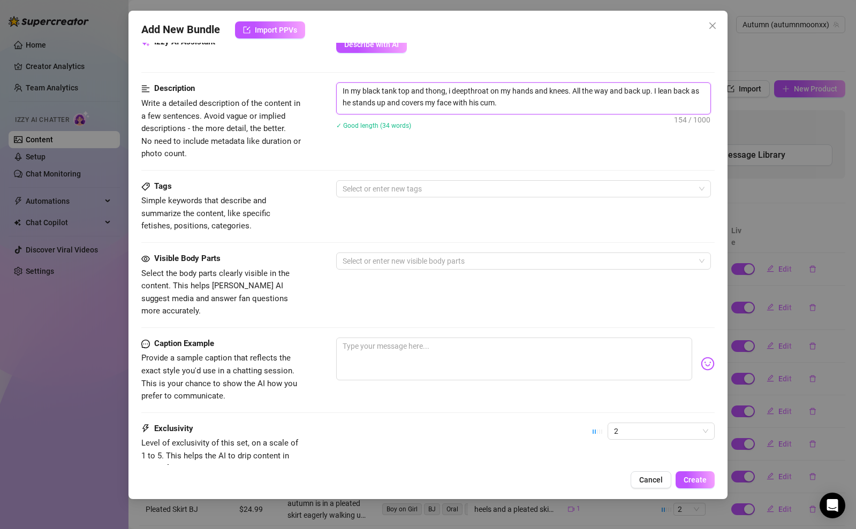
scroll to position [485, 0]
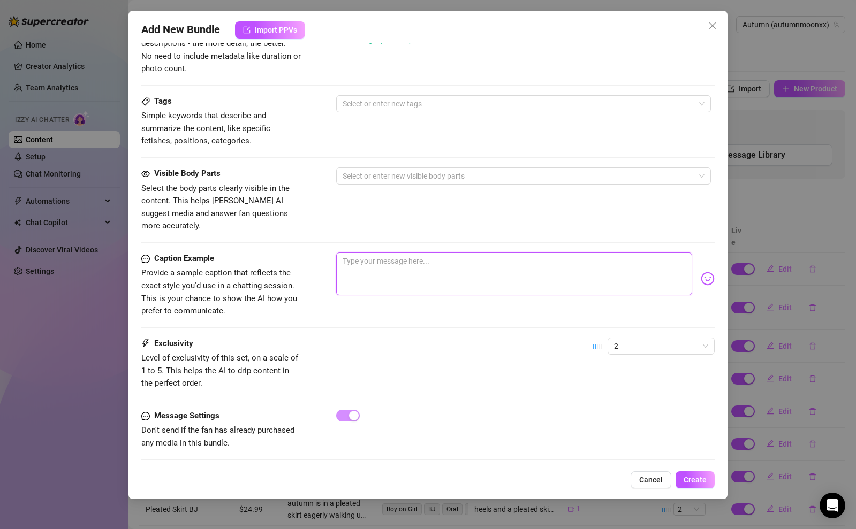
click at [450, 253] on textarea at bounding box center [514, 274] width 356 height 43
click at [477, 253] on textarea "let me get on my knees for you so i cant take you cock sooo deep just like this." at bounding box center [514, 274] width 356 height 43
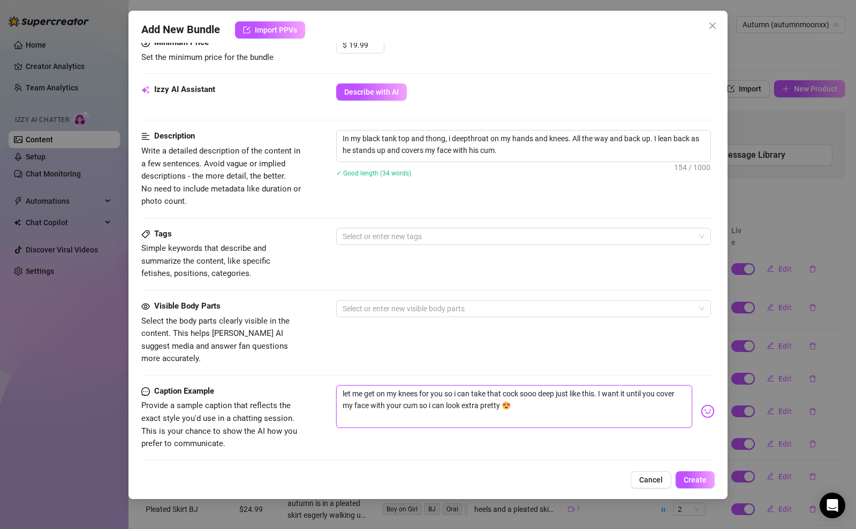
scroll to position [288, 0]
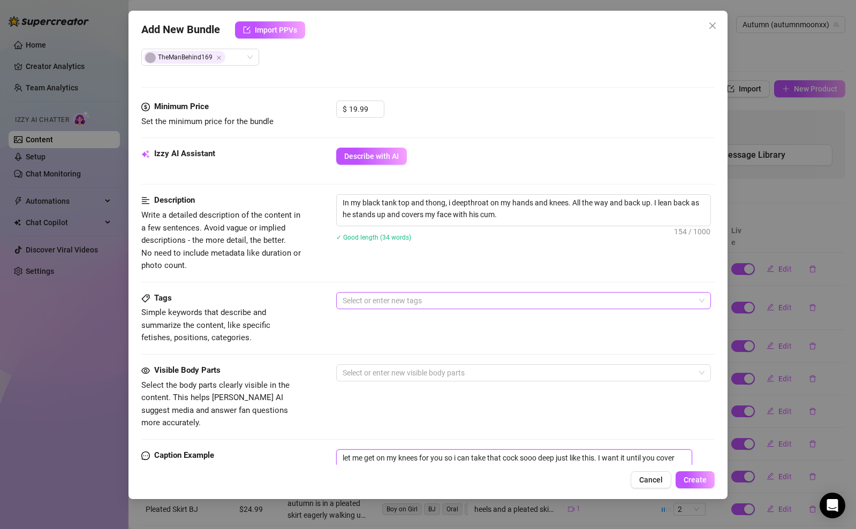
click at [442, 302] on div at bounding box center [517, 300] width 359 height 15
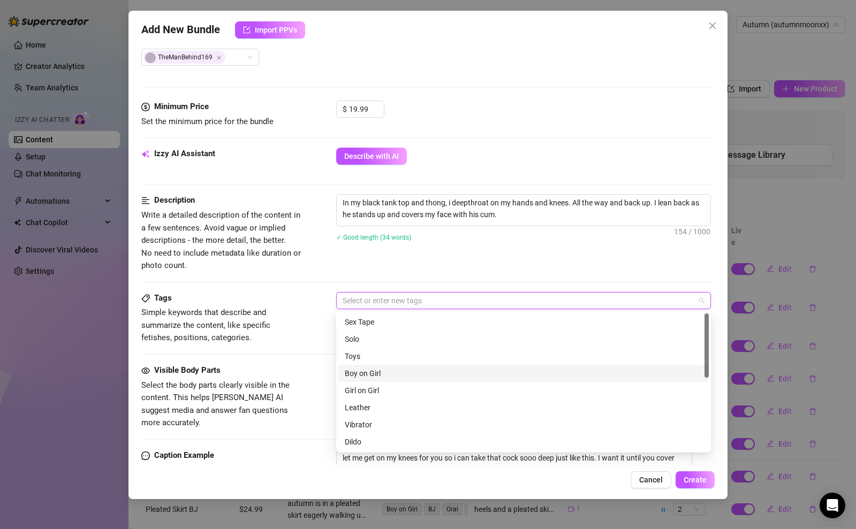
click at [460, 374] on div "Boy on Girl" at bounding box center [523, 374] width 357 height 12
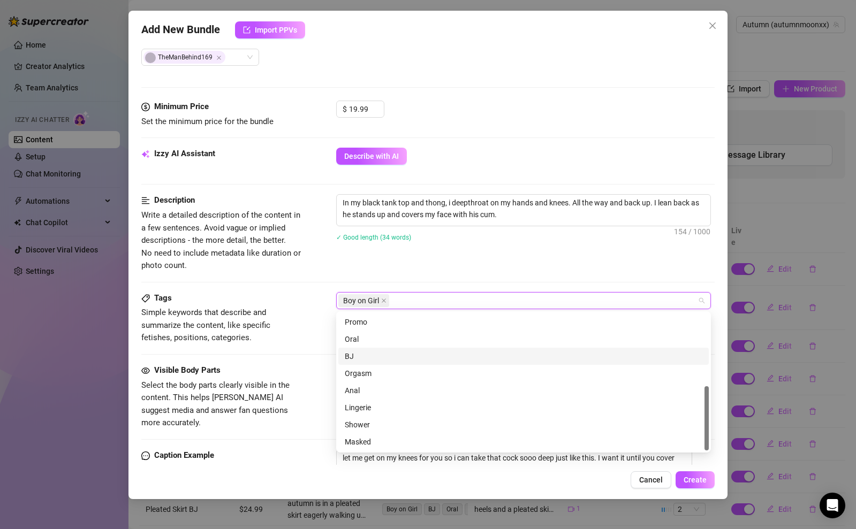
click at [458, 360] on div "BJ" at bounding box center [523, 357] width 357 height 12
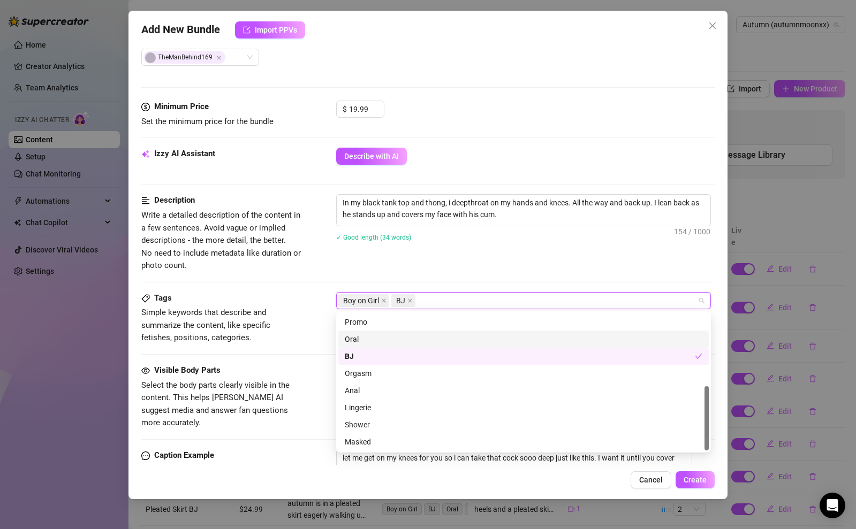
click at [460, 341] on div "Oral" at bounding box center [523, 339] width 357 height 12
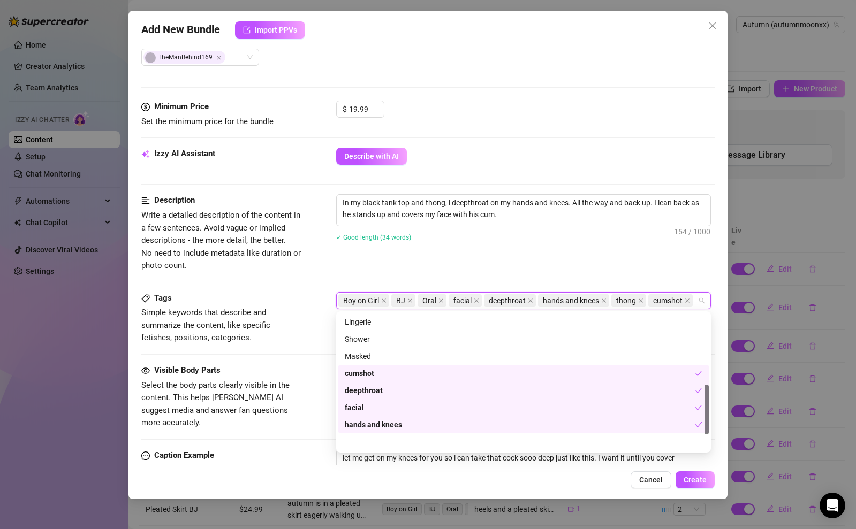
scroll to position [240, 0]
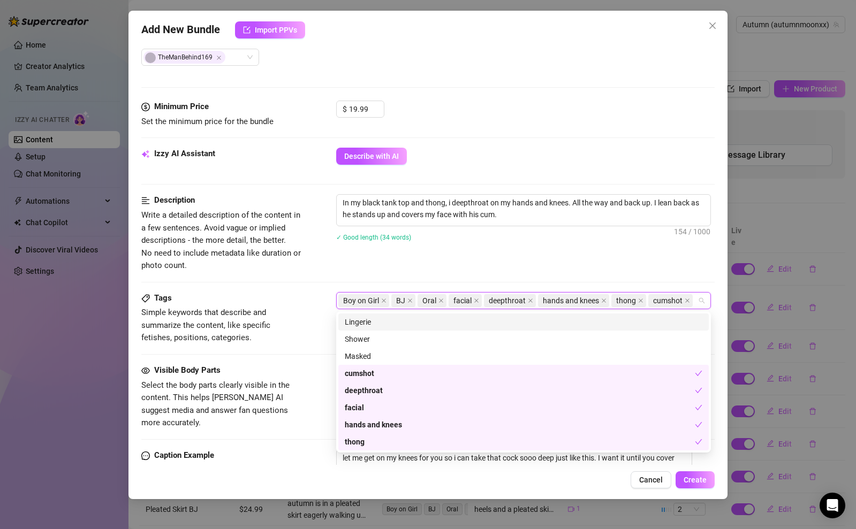
click at [314, 299] on div "Tags Simple keywords that describe and summarize the content, like specific fet…" at bounding box center [427, 318] width 573 height 52
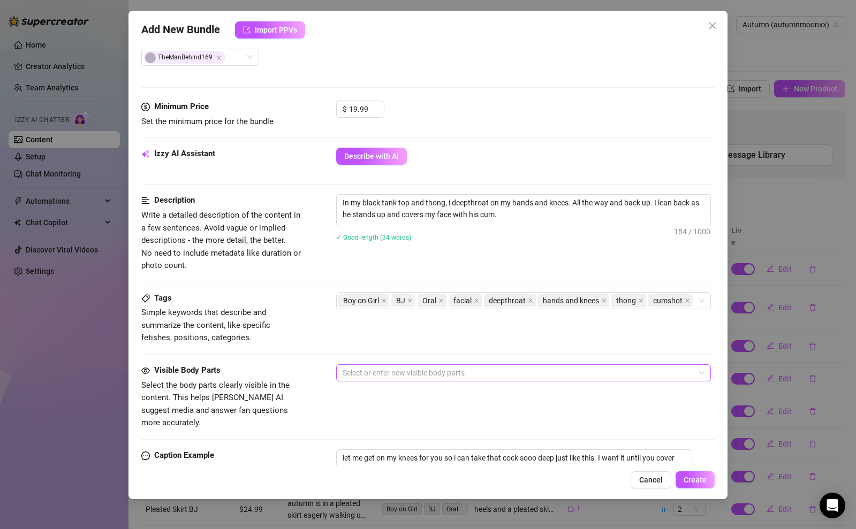
click at [440, 377] on div at bounding box center [517, 373] width 359 height 15
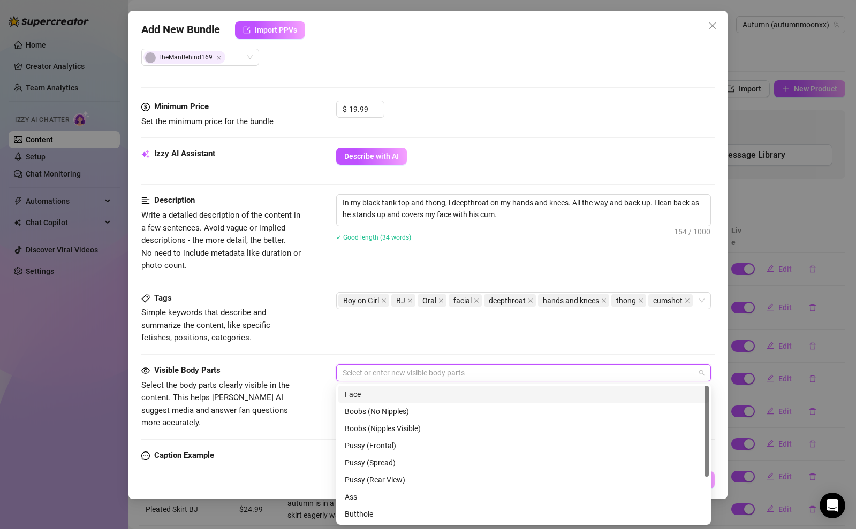
click at [437, 397] on div "Face" at bounding box center [523, 395] width 357 height 12
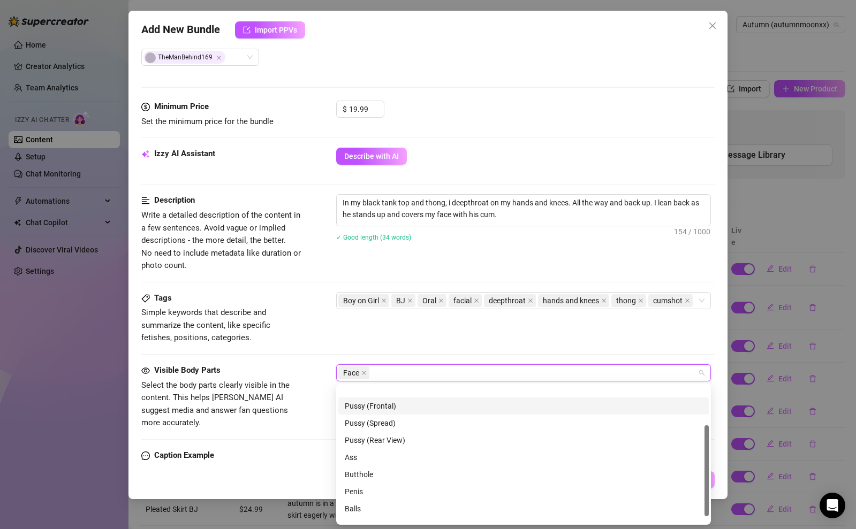
scroll to position [59, 0]
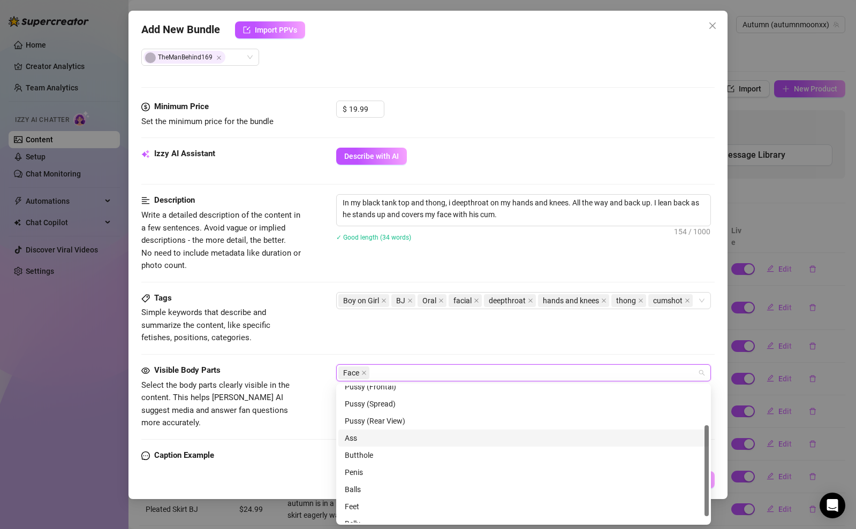
click at [408, 434] on div "Ass" at bounding box center [523, 438] width 357 height 12
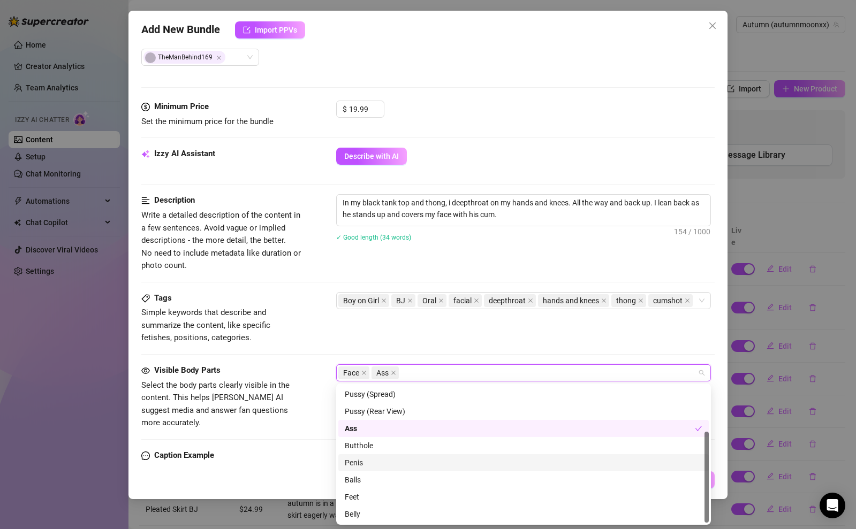
click at [387, 466] on div "Penis" at bounding box center [523, 463] width 357 height 12
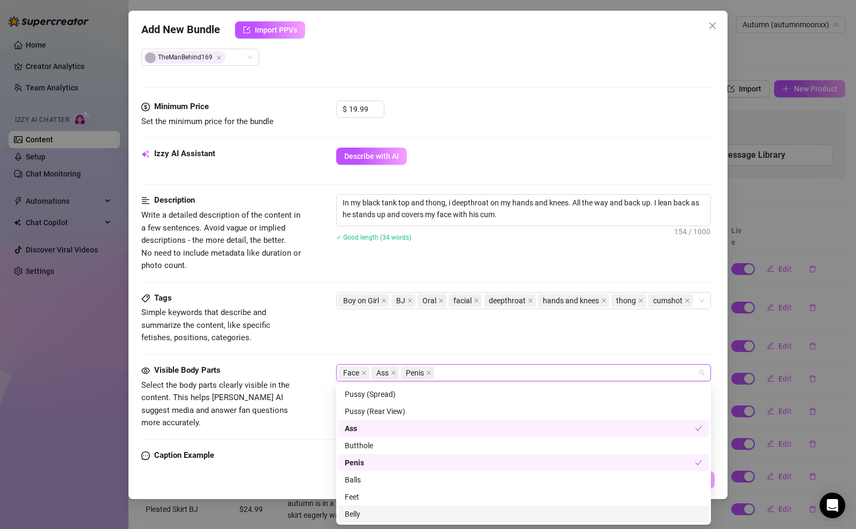
click at [382, 514] on div "Belly" at bounding box center [523, 514] width 357 height 12
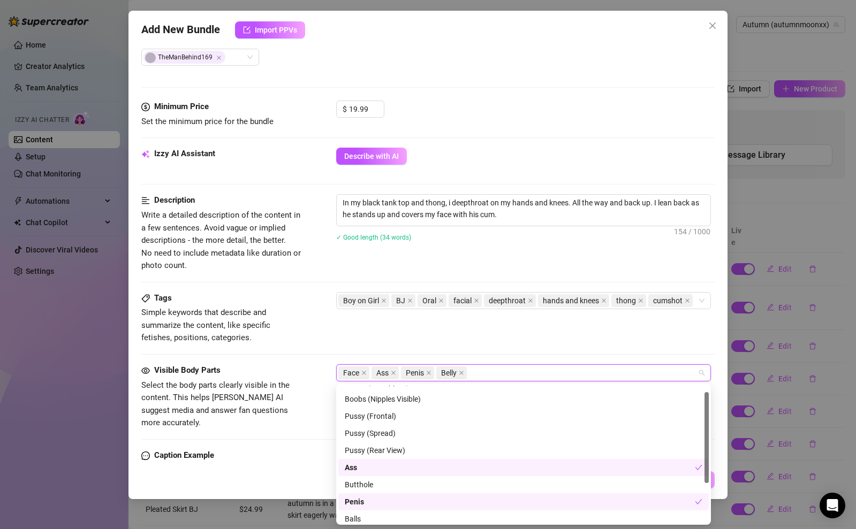
scroll to position [0, 0]
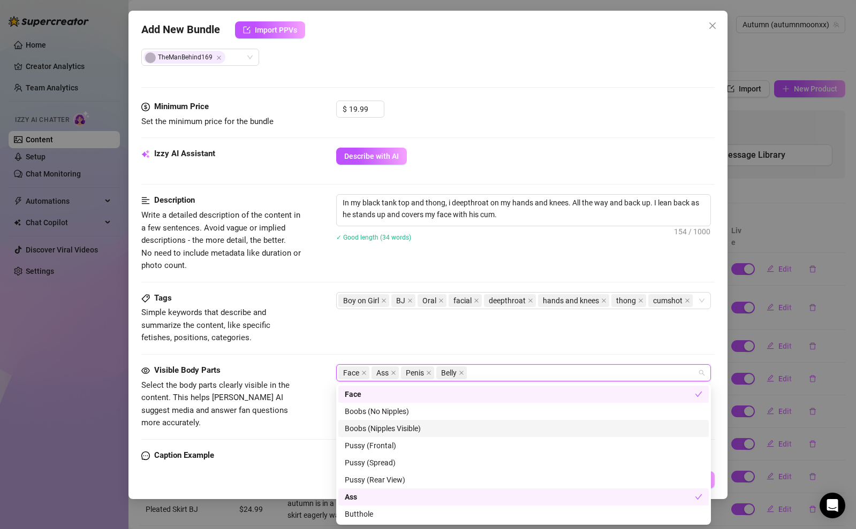
click at [401, 428] on div "Boobs (Nipples Visible)" at bounding box center [523, 429] width 357 height 12
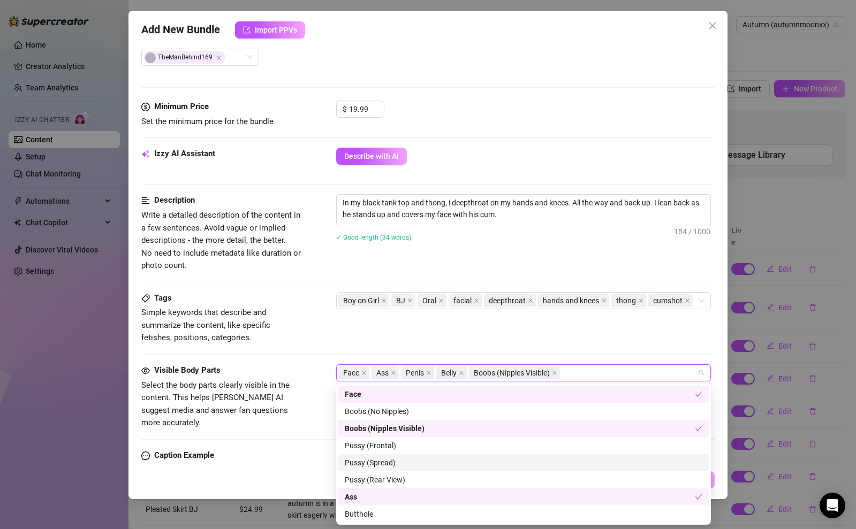
scroll to position [68, 0]
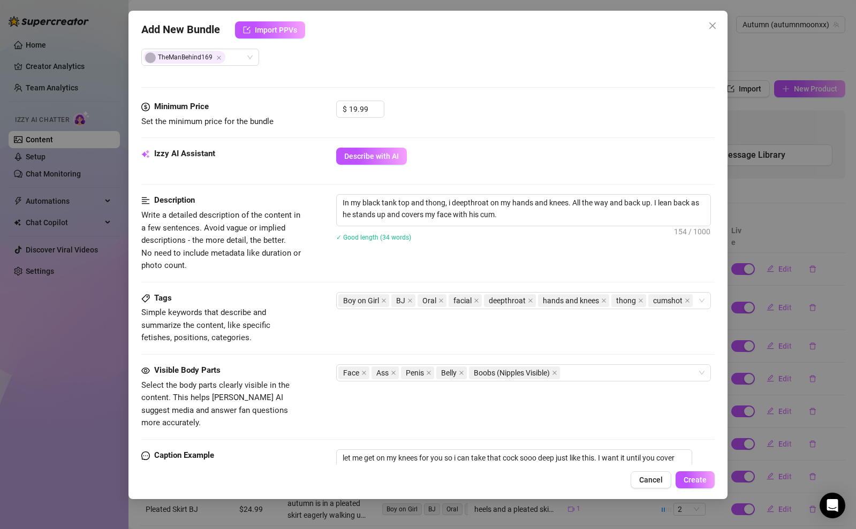
click at [198, 357] on div "Tags Simple keywords that describe and summarize the content, like specific fet…" at bounding box center [427, 328] width 573 height 72
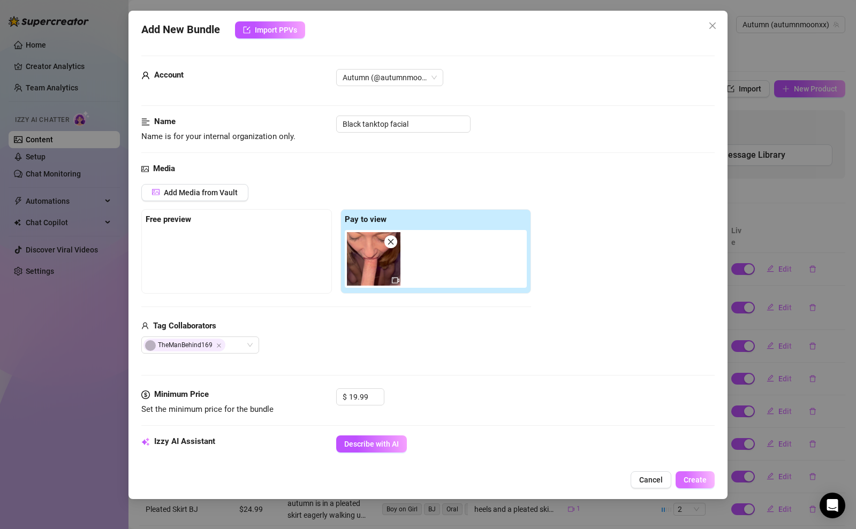
click at [699, 476] on span "Create" at bounding box center [694, 480] width 23 height 9
